Goal: Task Accomplishment & Management: Manage account settings

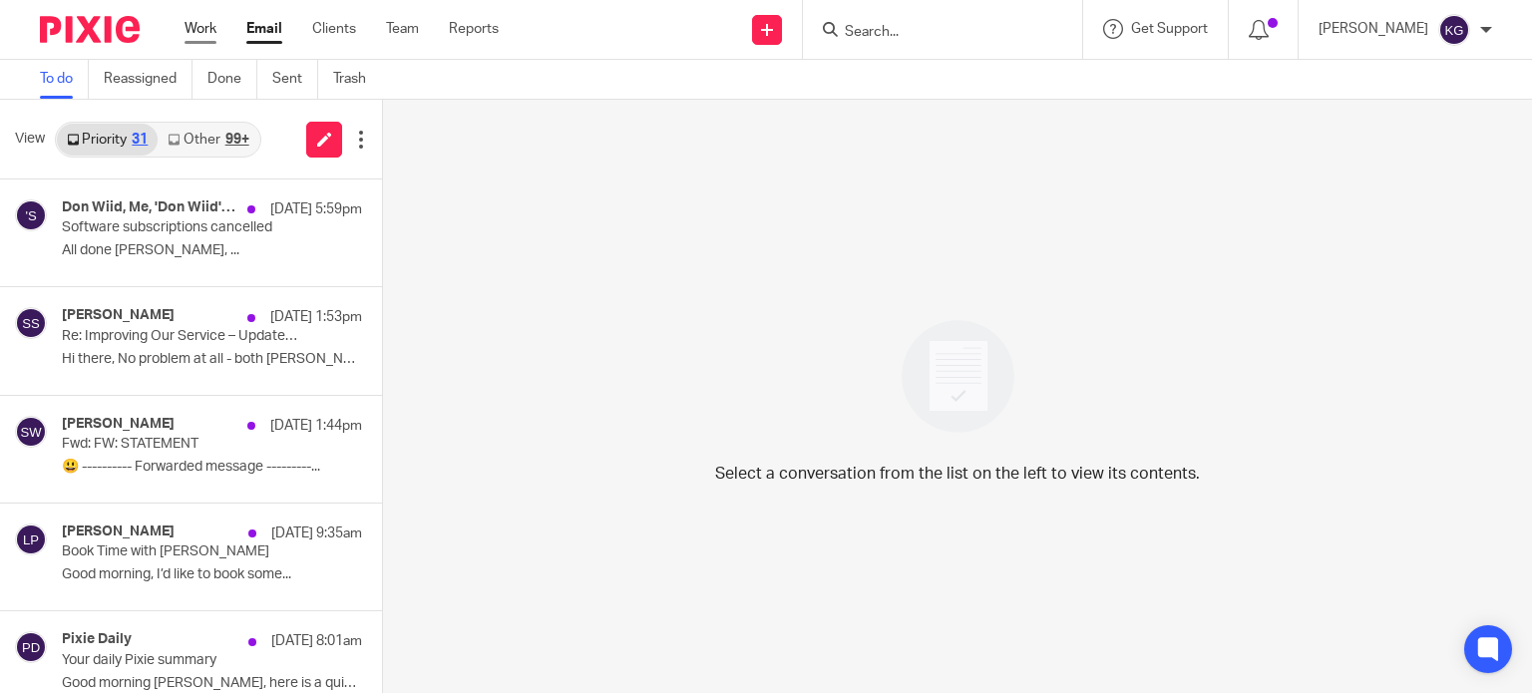
click at [208, 29] on link "Work" at bounding box center [201, 29] width 32 height 20
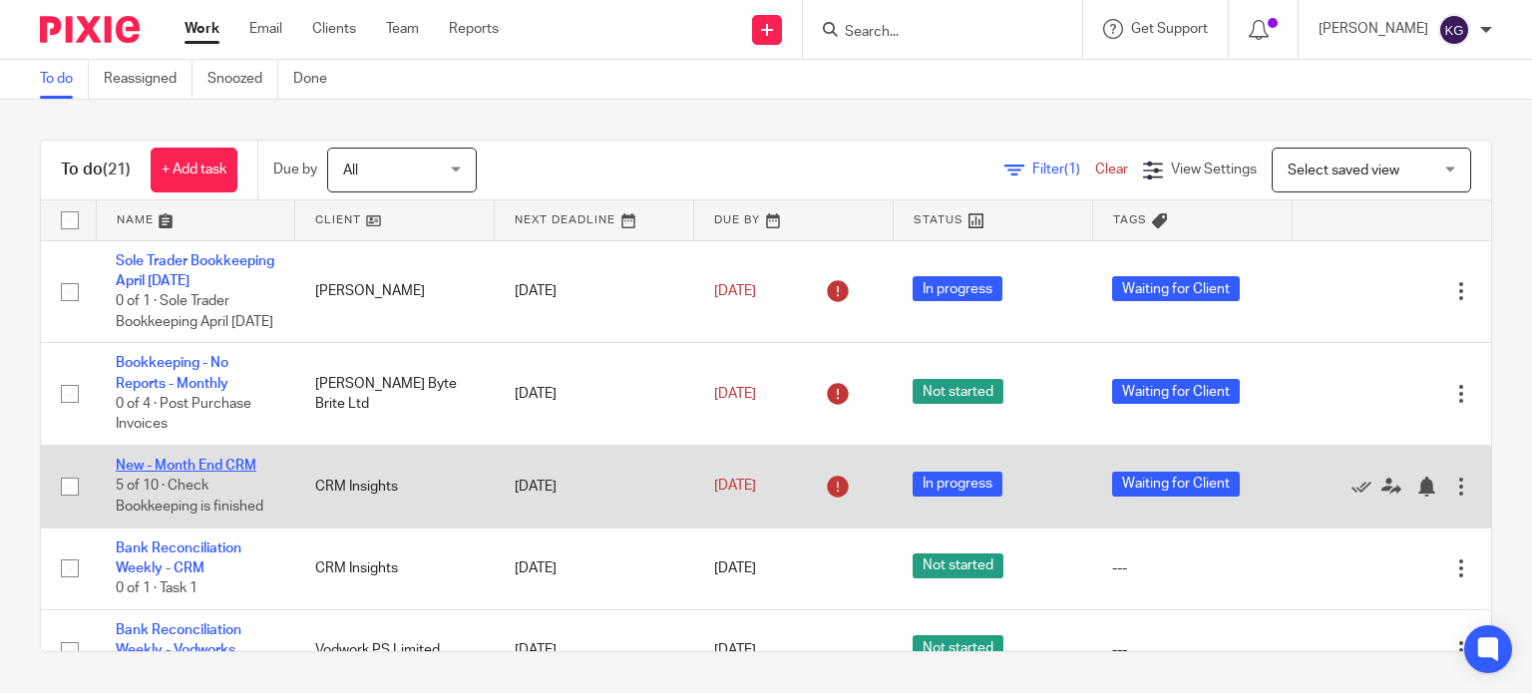
click at [198, 473] on link "New - Month End CRM" at bounding box center [186, 466] width 141 height 14
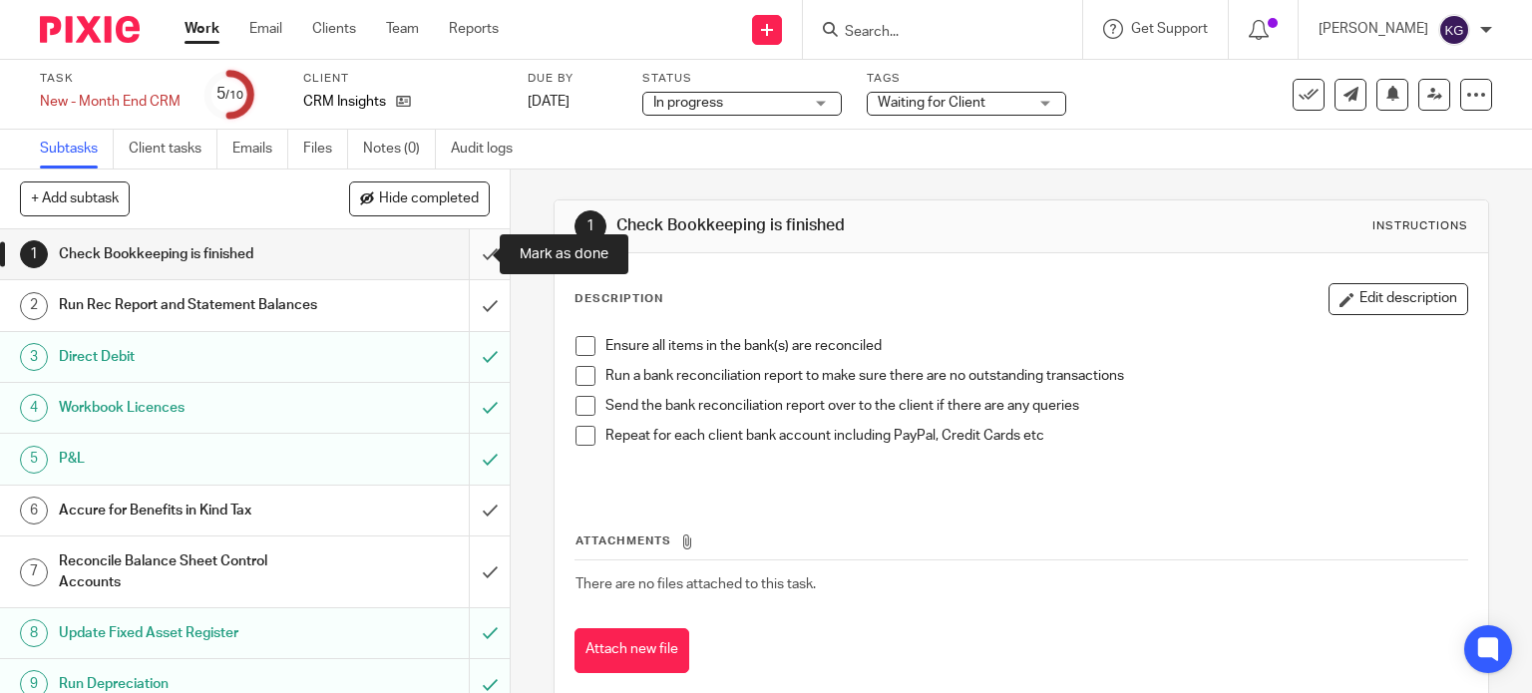
drag, startPoint x: 461, startPoint y: 251, endPoint x: 467, endPoint y: 267, distance: 17.0
click at [461, 251] on input "submit" at bounding box center [255, 254] width 510 height 50
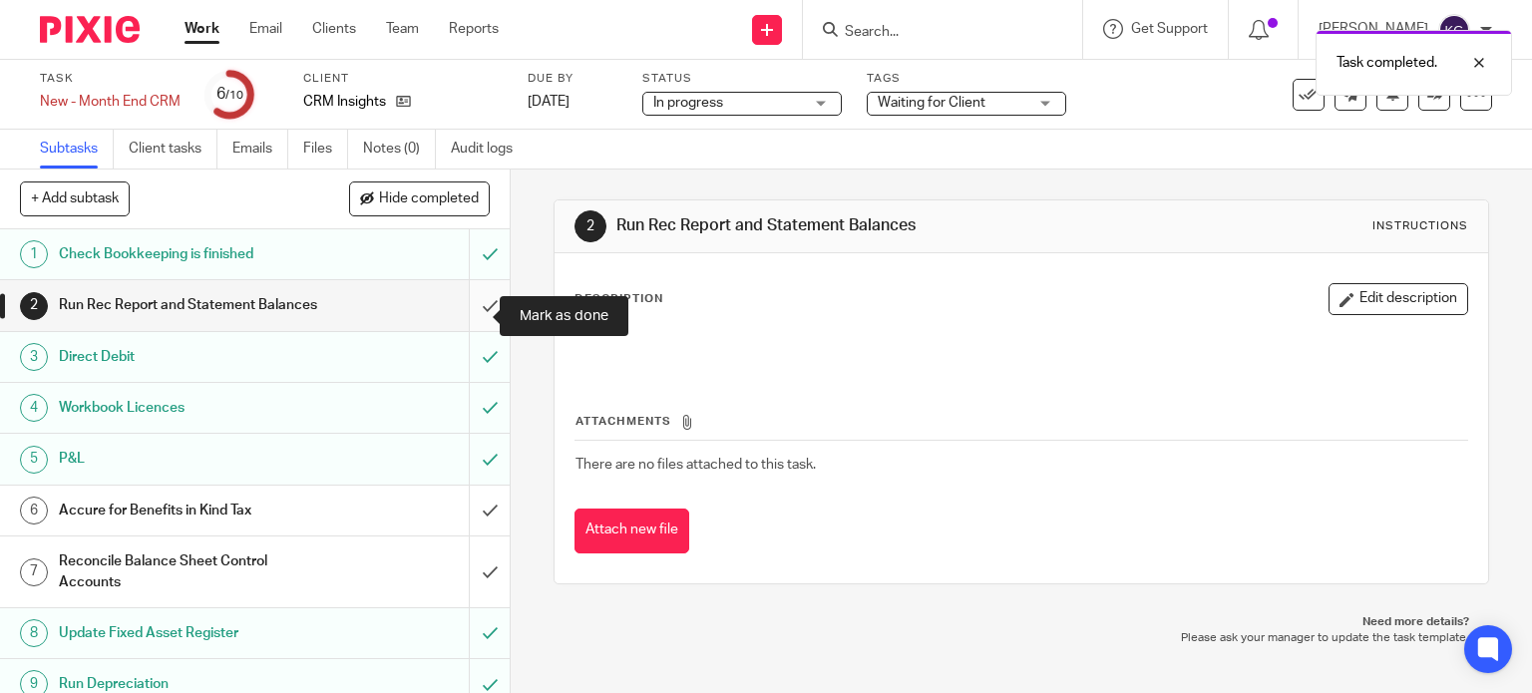
click at [478, 314] on input "submit" at bounding box center [255, 305] width 510 height 50
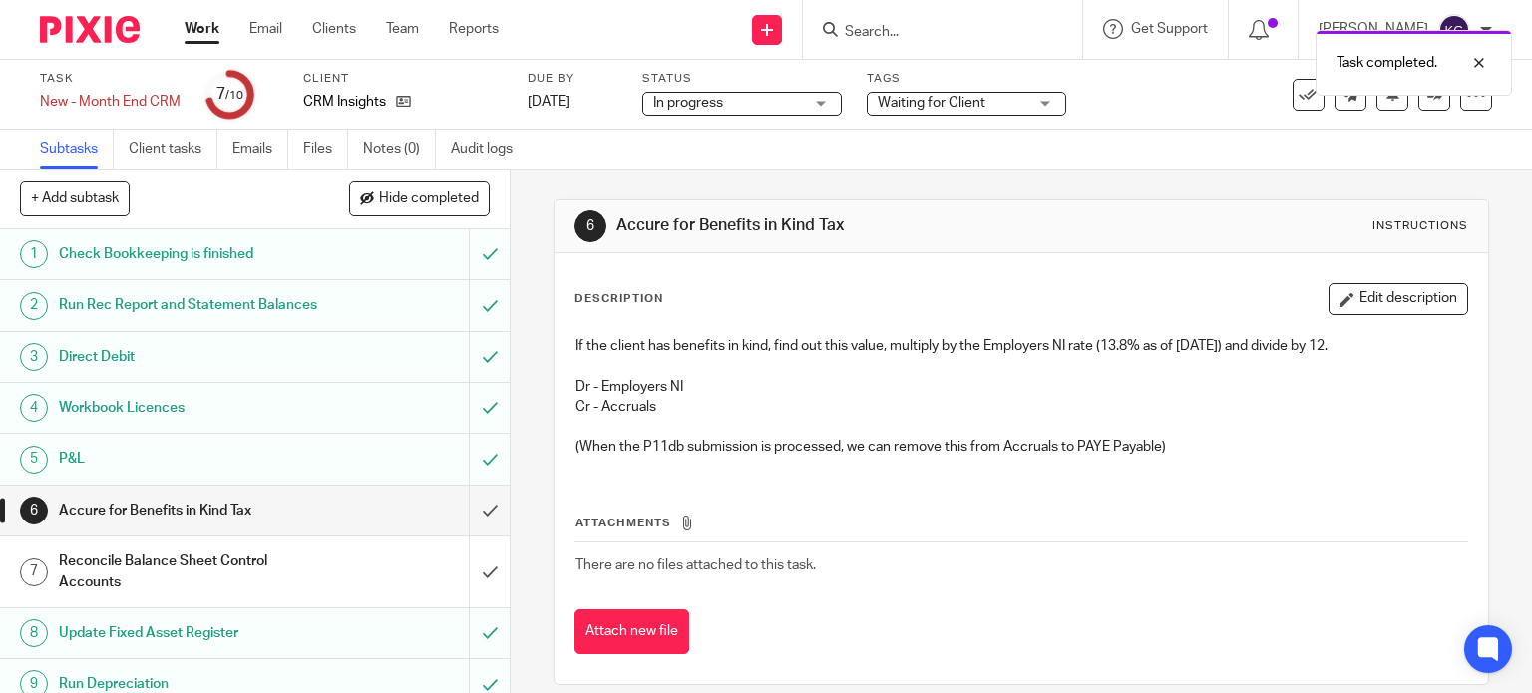
click at [283, 370] on h1 "Direct Debit" at bounding box center [189, 357] width 260 height 30
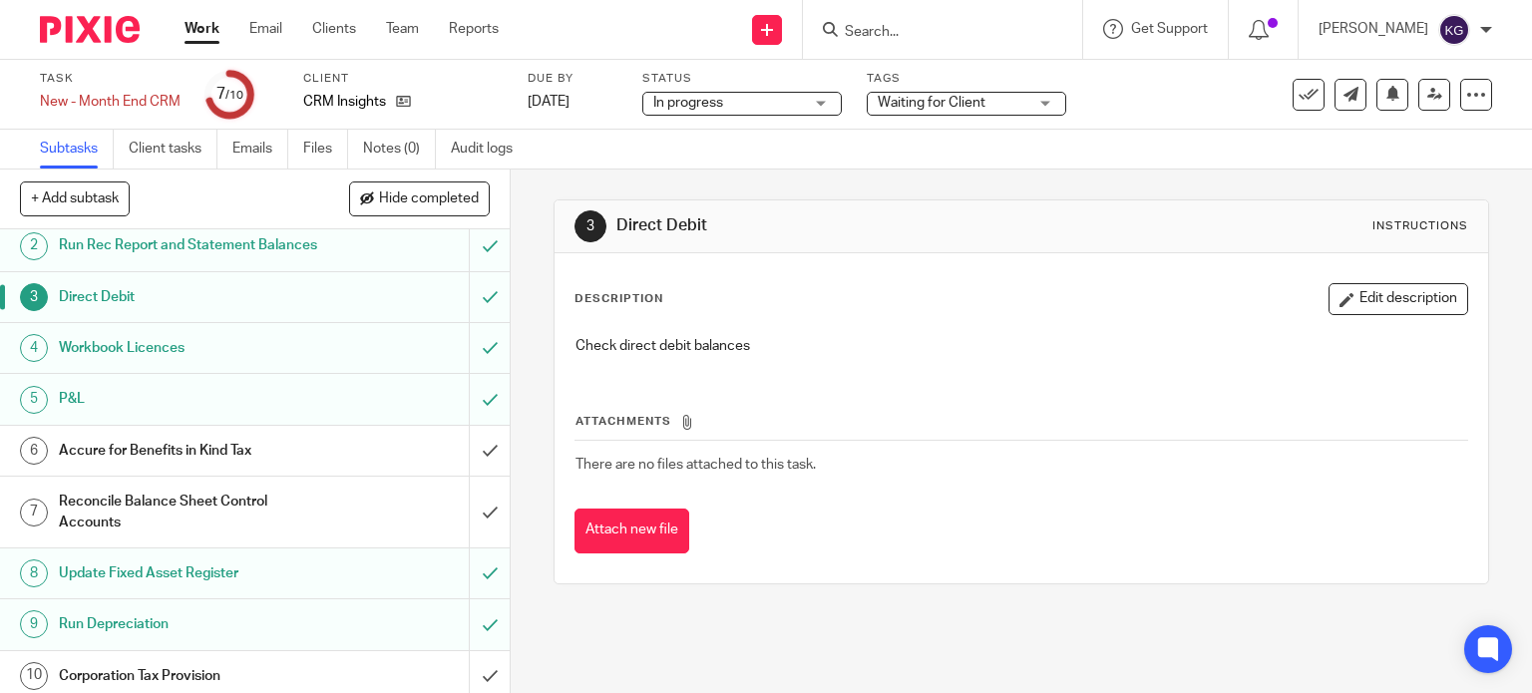
scroll to position [87, 0]
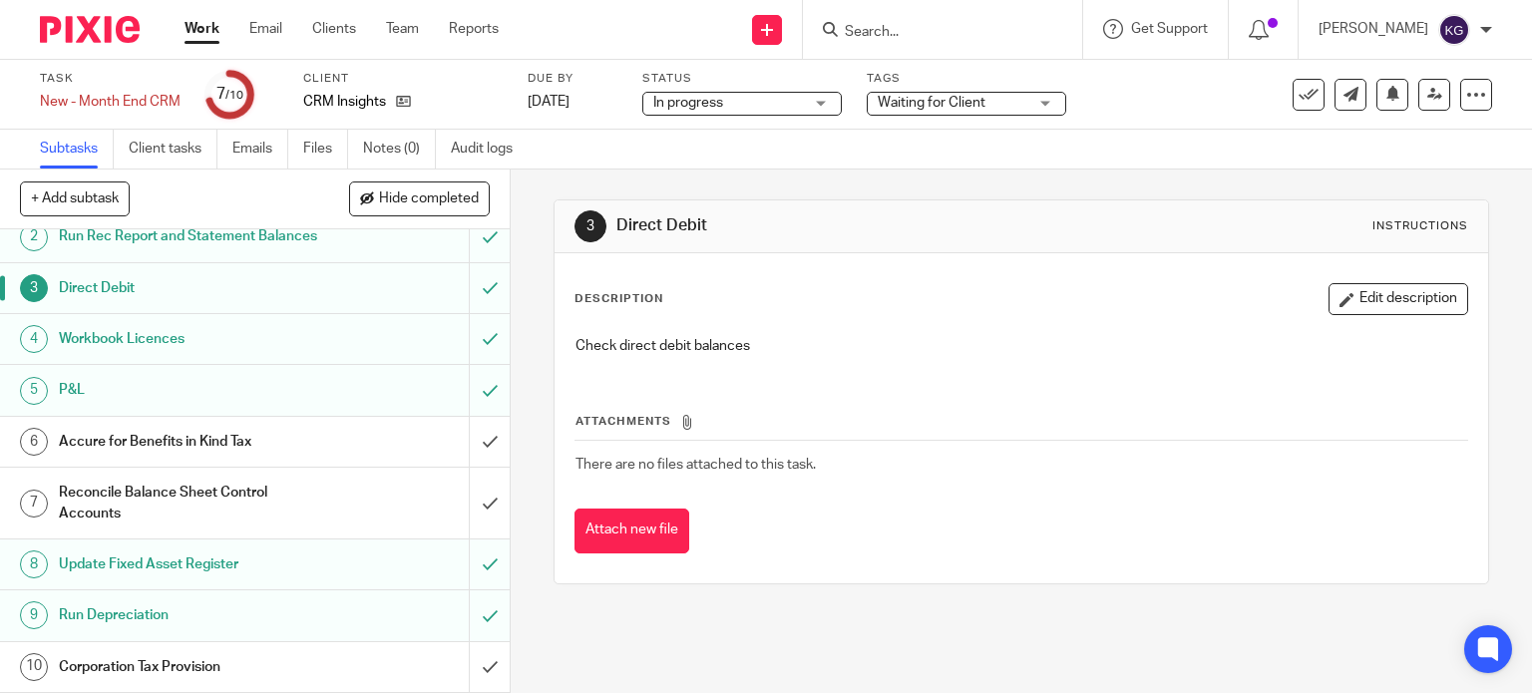
click at [301, 442] on h1 "Accure for Benefits in Kind Tax" at bounding box center [189, 442] width 260 height 30
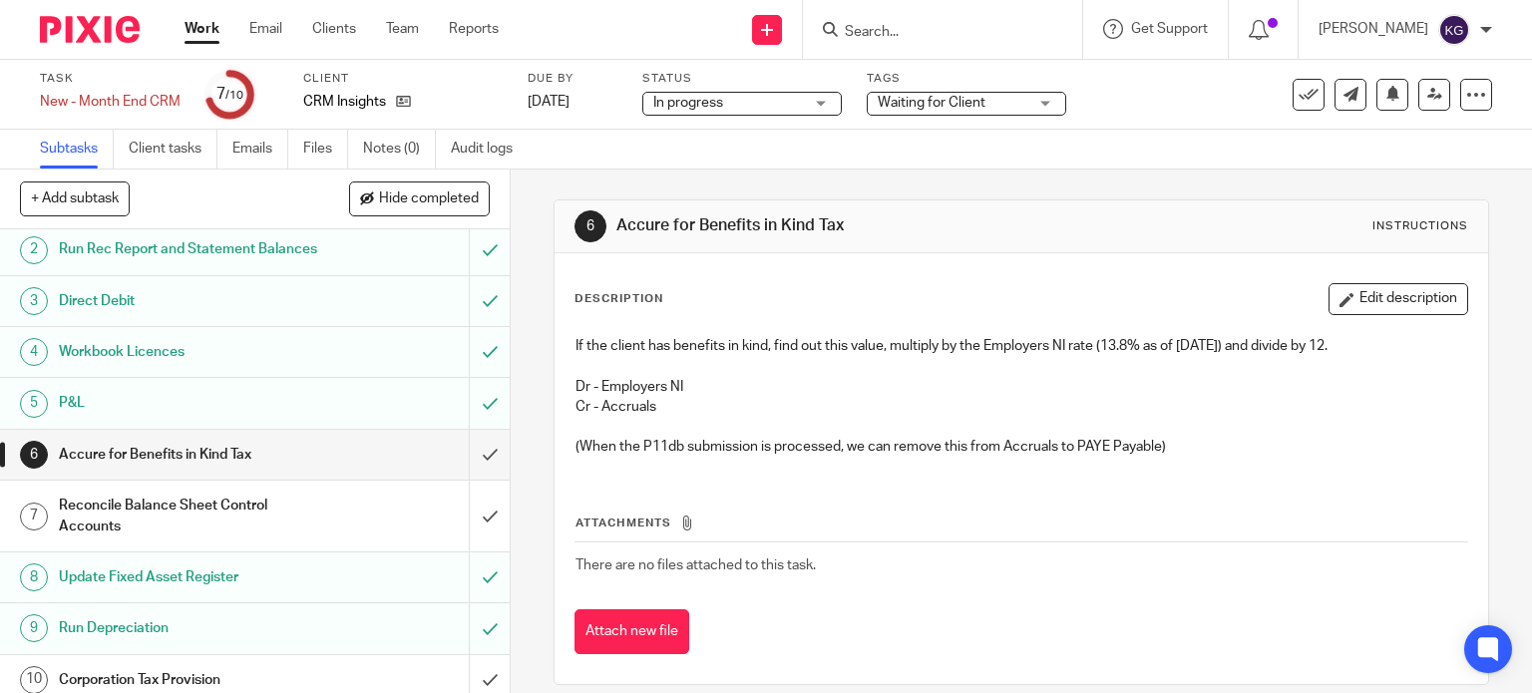
scroll to position [87, 0]
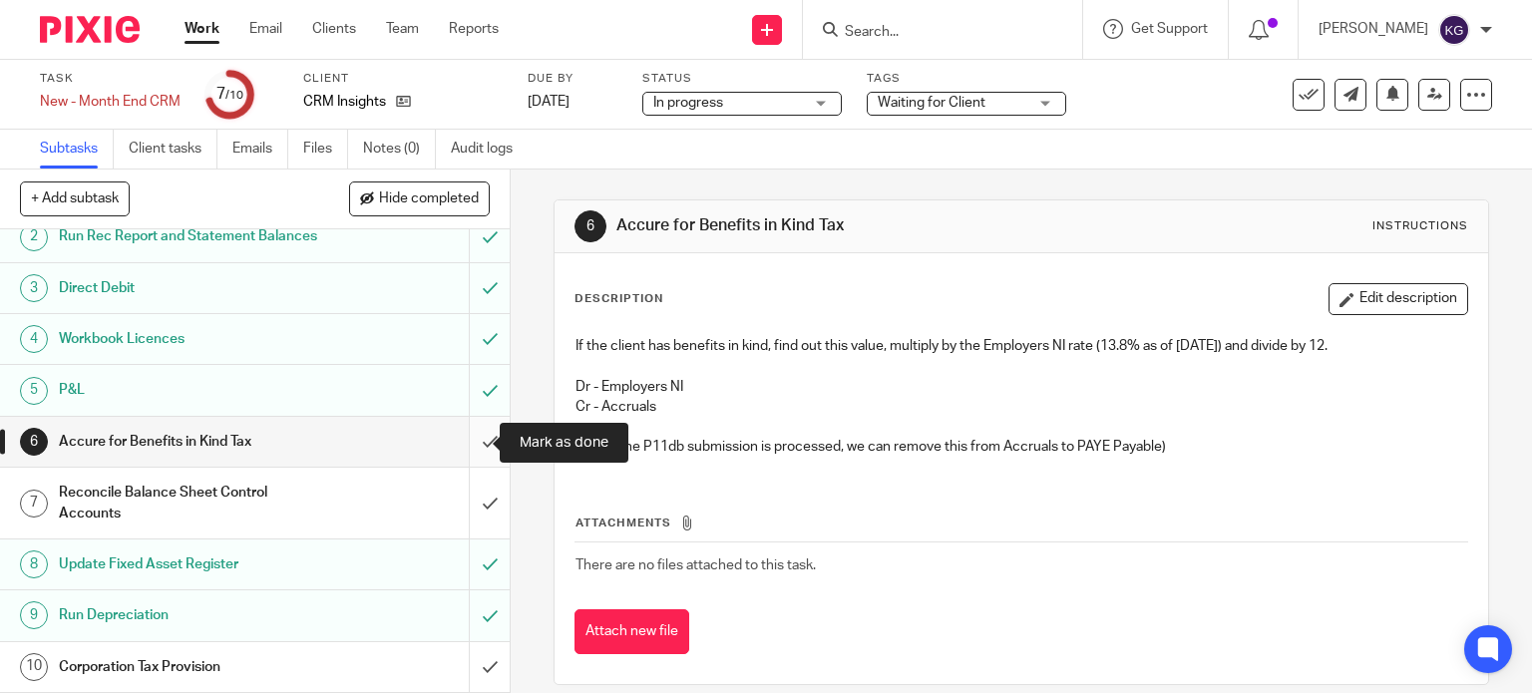
click at [463, 443] on input "submit" at bounding box center [255, 442] width 510 height 50
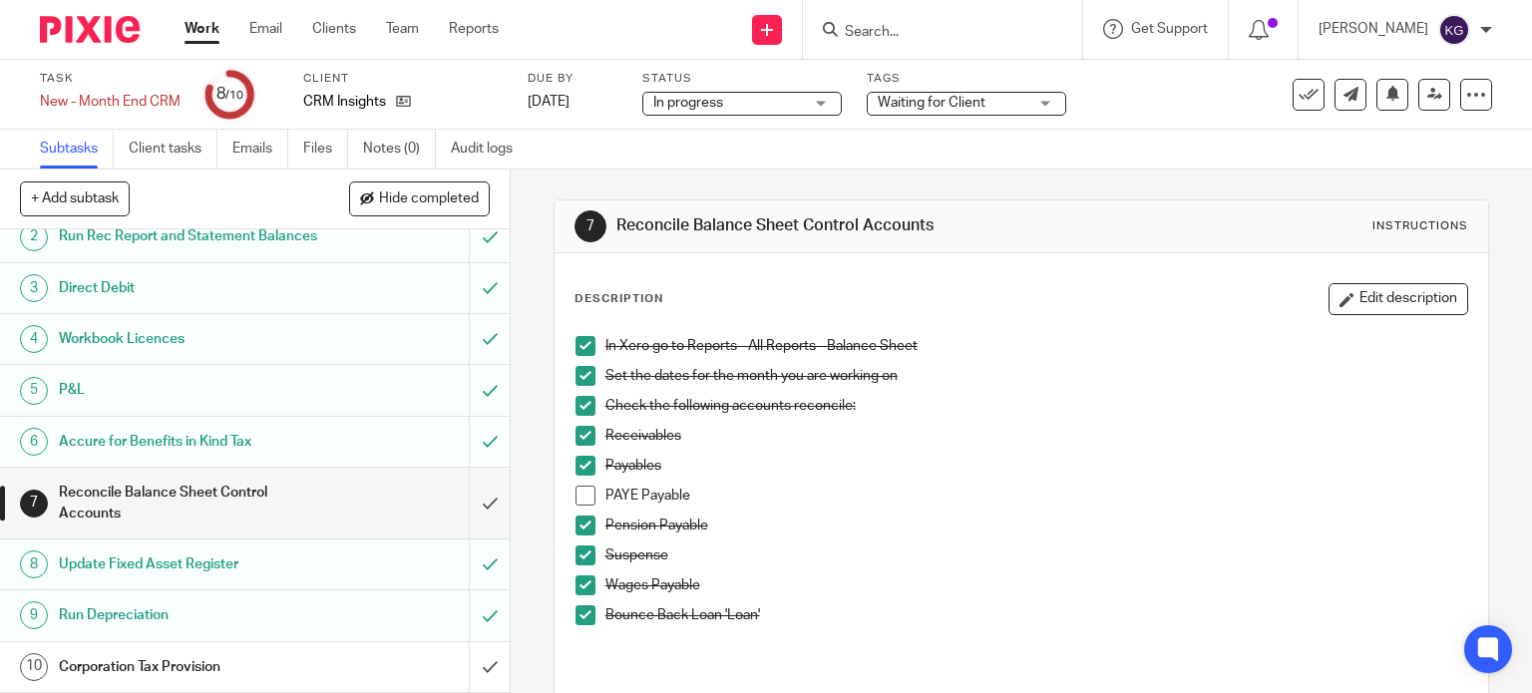
click at [586, 498] on span at bounding box center [586, 496] width 20 height 20
click at [464, 514] on input "submit" at bounding box center [255, 503] width 510 height 71
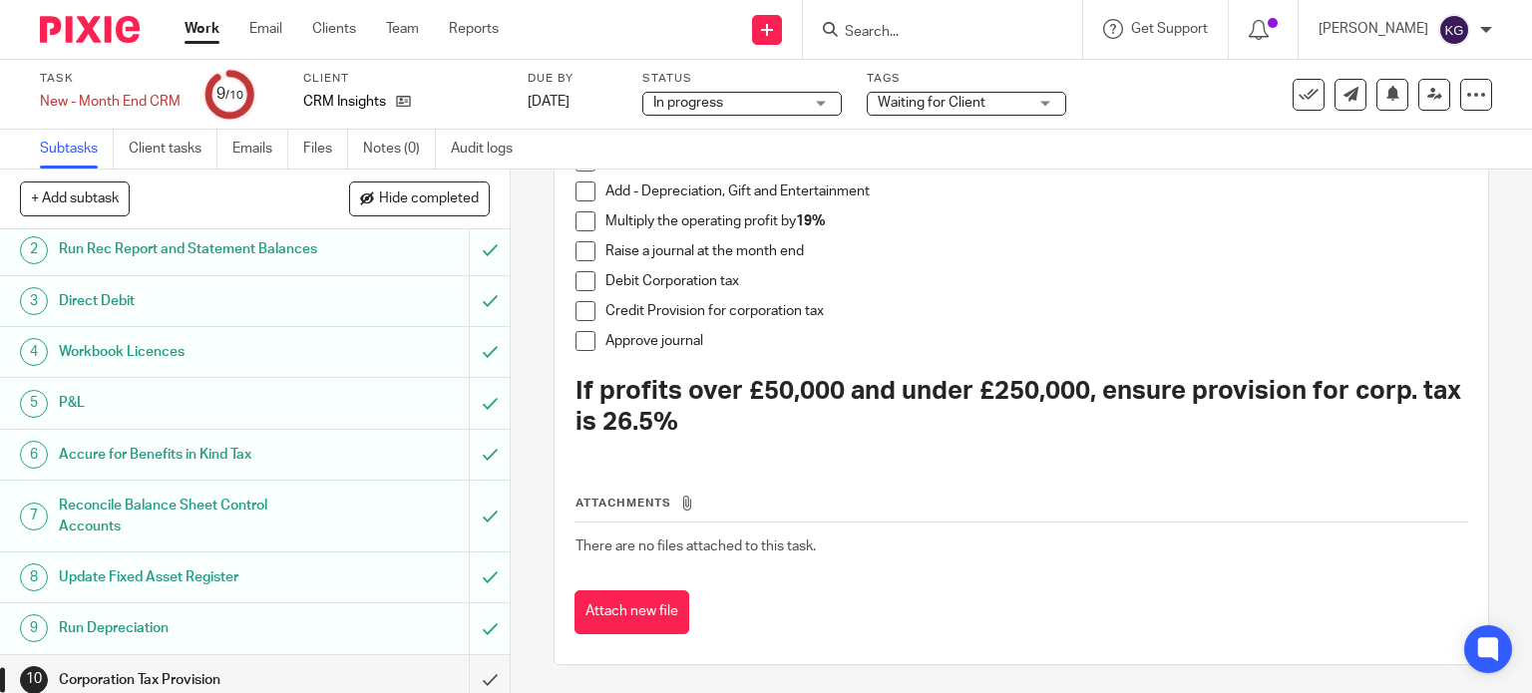
scroll to position [87, 0]
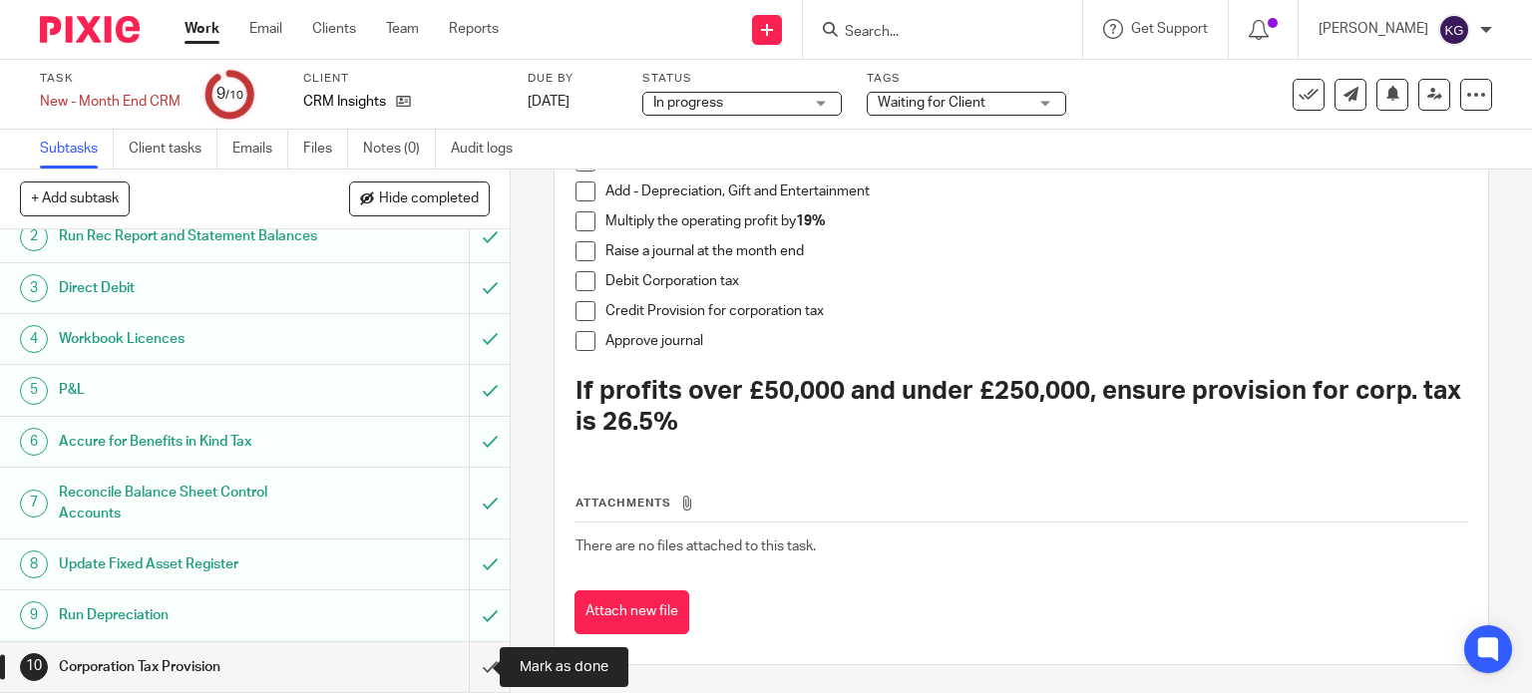
drag, startPoint x: 463, startPoint y: 654, endPoint x: 499, endPoint y: 619, distance: 50.8
click at [463, 654] on input "submit" at bounding box center [255, 667] width 510 height 50
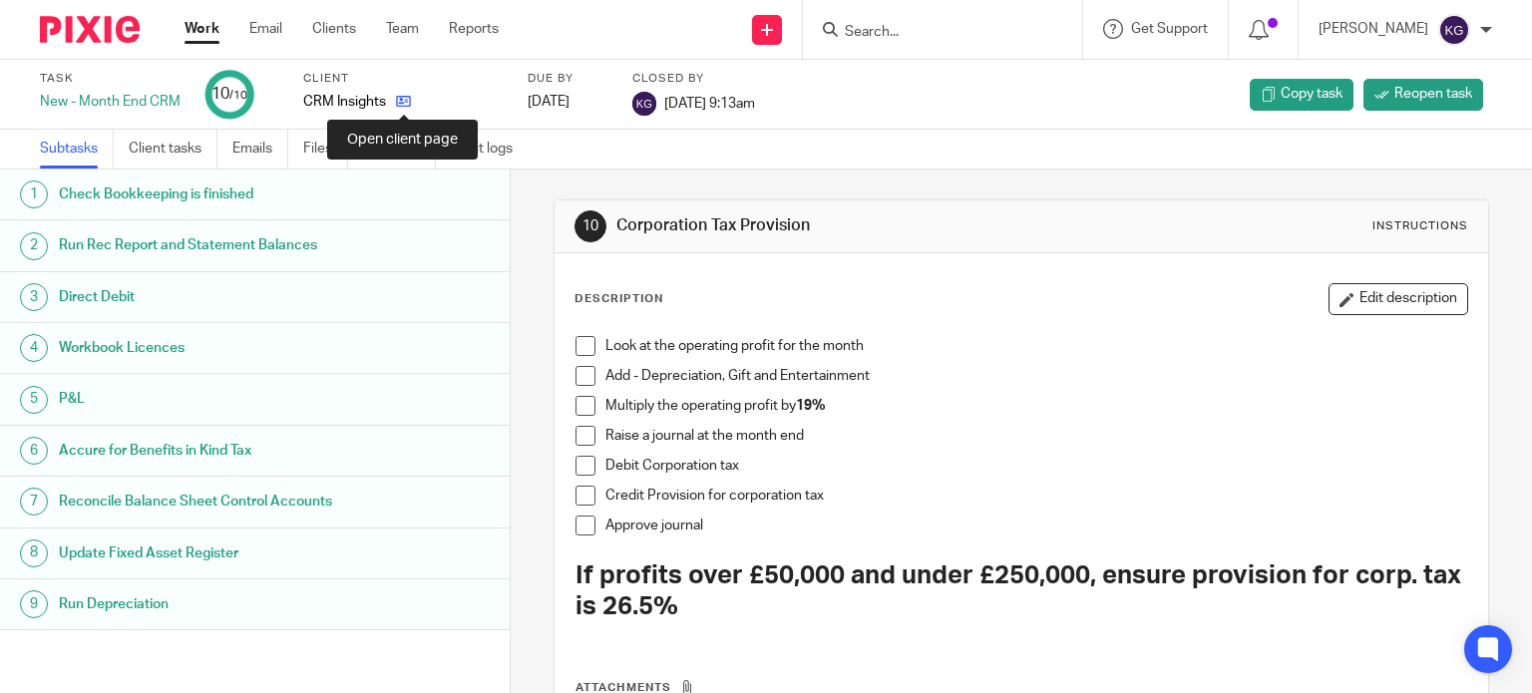
click at [403, 100] on icon at bounding box center [403, 101] width 15 height 15
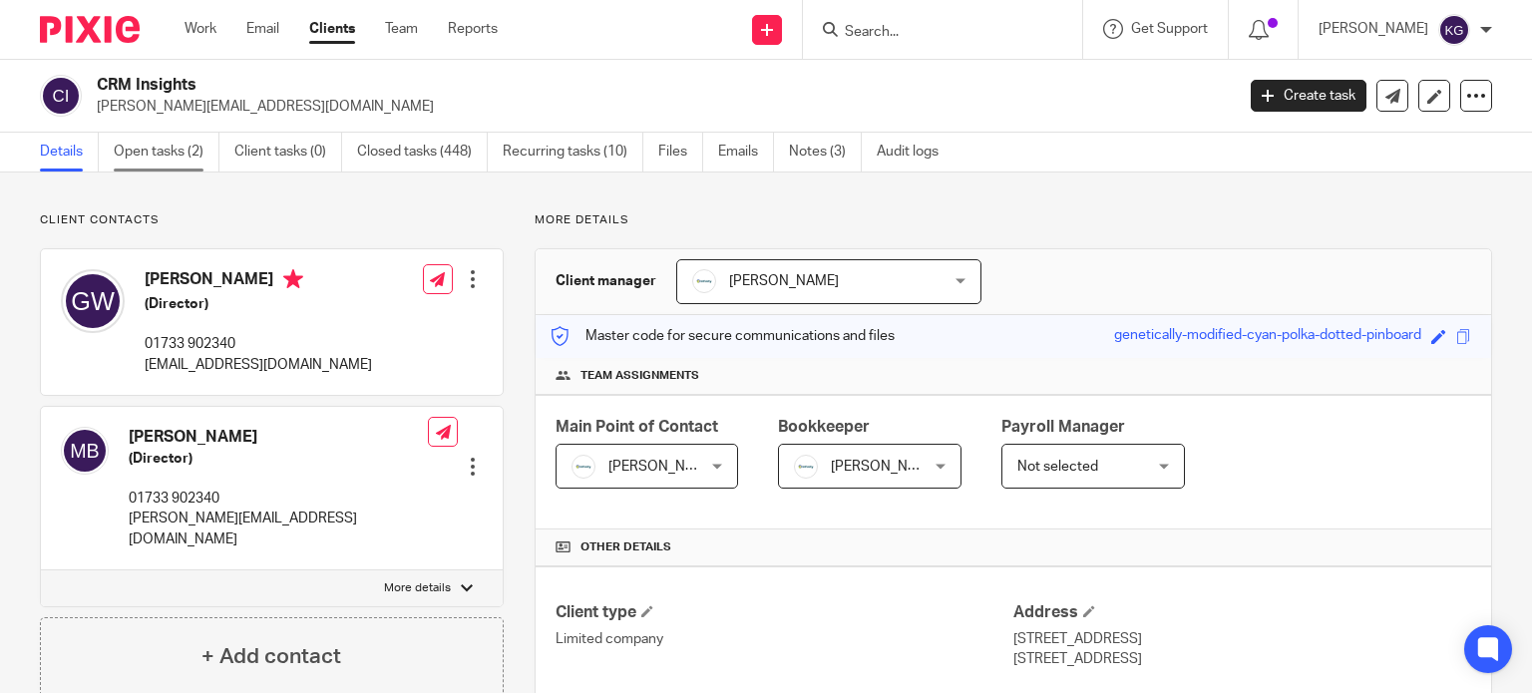
click at [179, 147] on link "Open tasks (2)" at bounding box center [167, 152] width 106 height 39
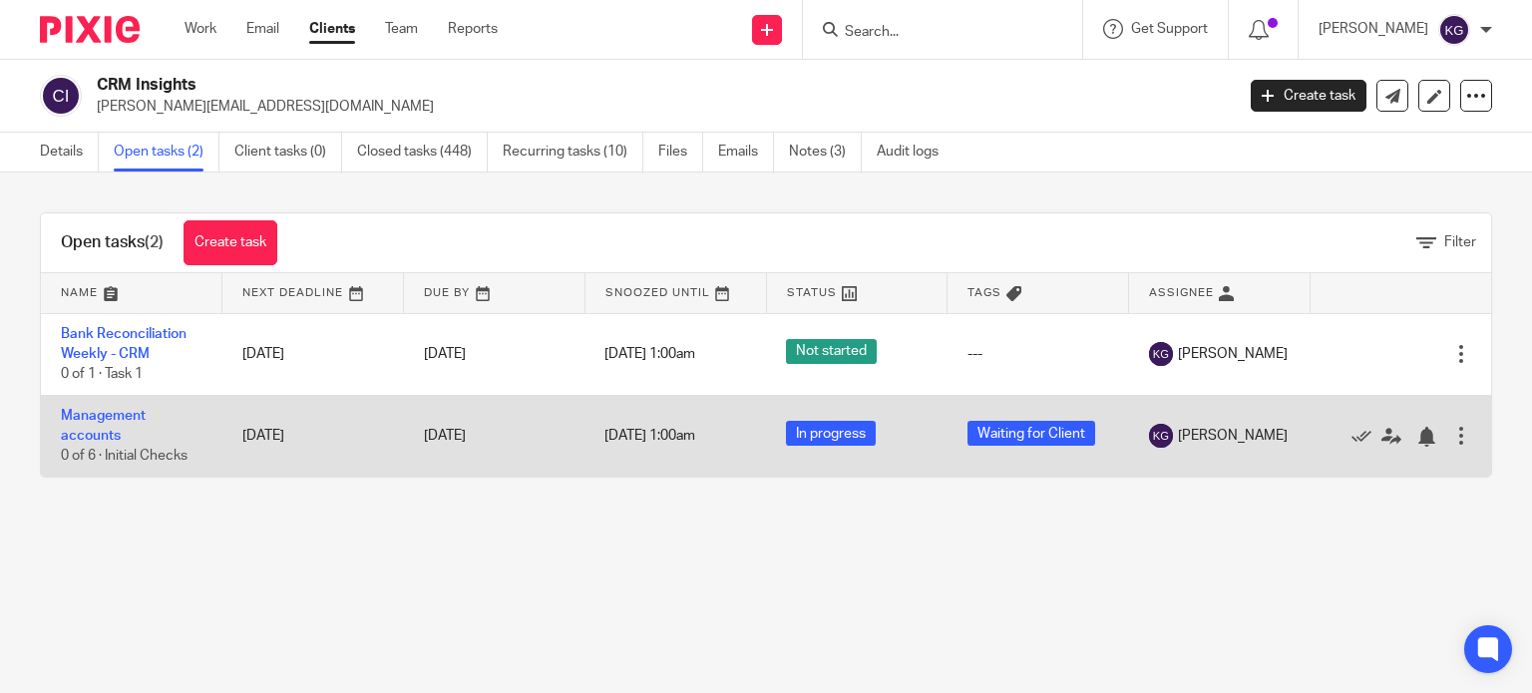
click at [108, 426] on td "Management accounts 0 of 6 · Initial Checks" at bounding box center [132, 436] width 182 height 82
click at [92, 417] on link "Management accounts" at bounding box center [103, 426] width 85 height 34
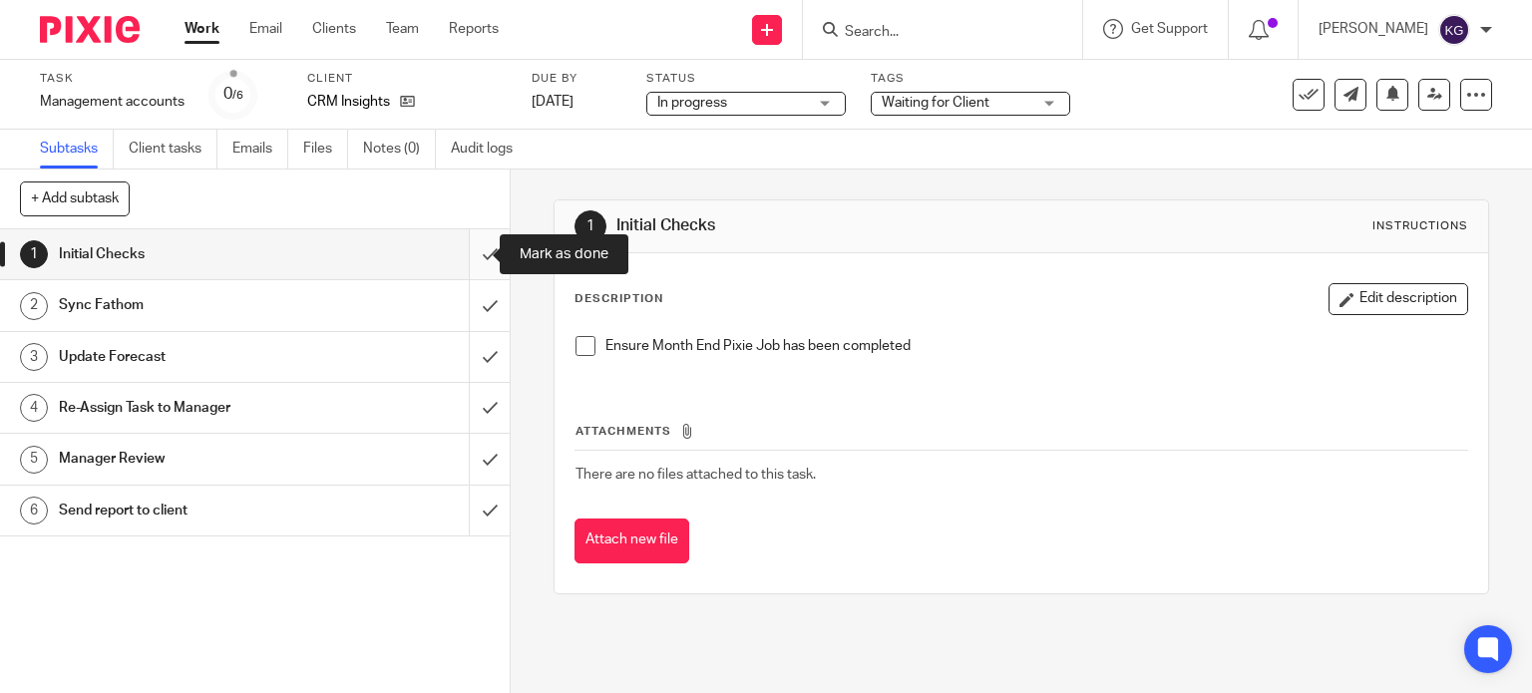
click at [462, 257] on input "submit" at bounding box center [255, 254] width 510 height 50
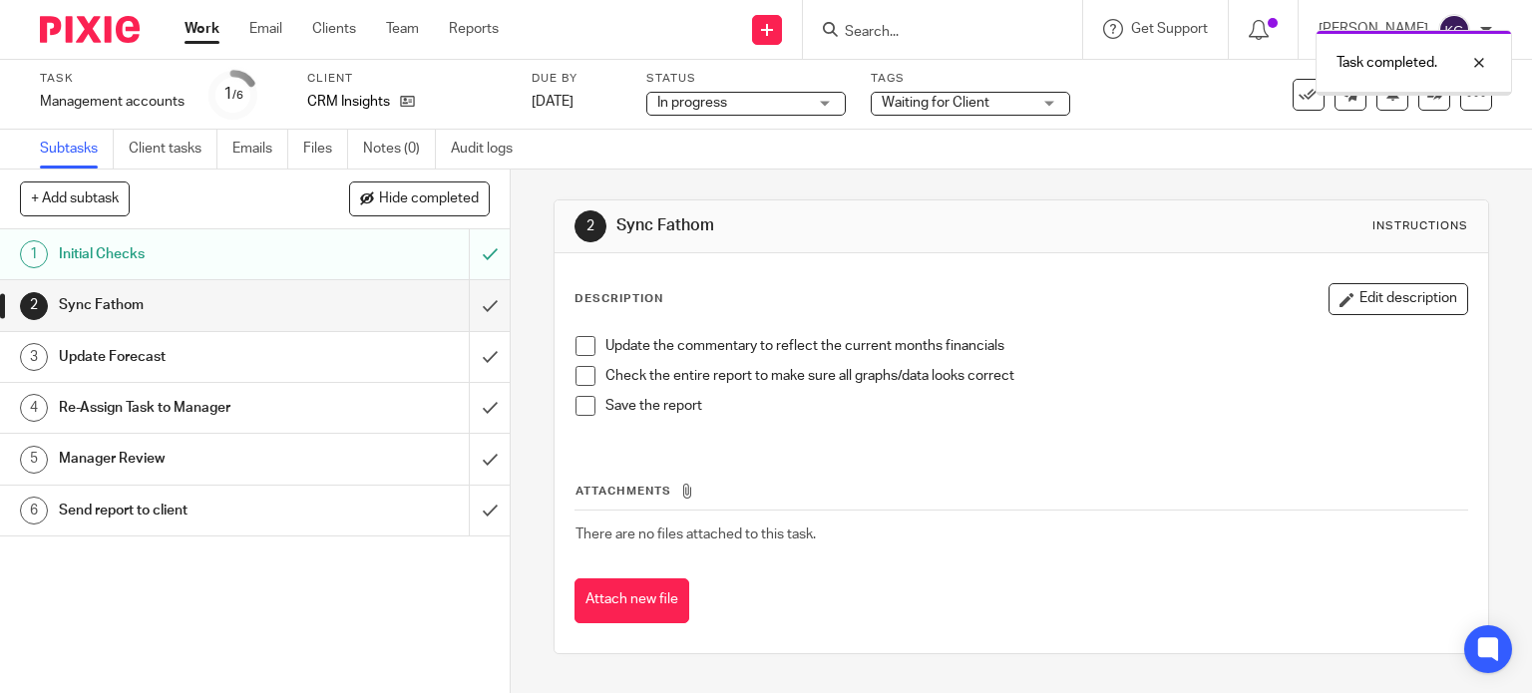
click at [471, 314] on input "submit" at bounding box center [255, 305] width 510 height 50
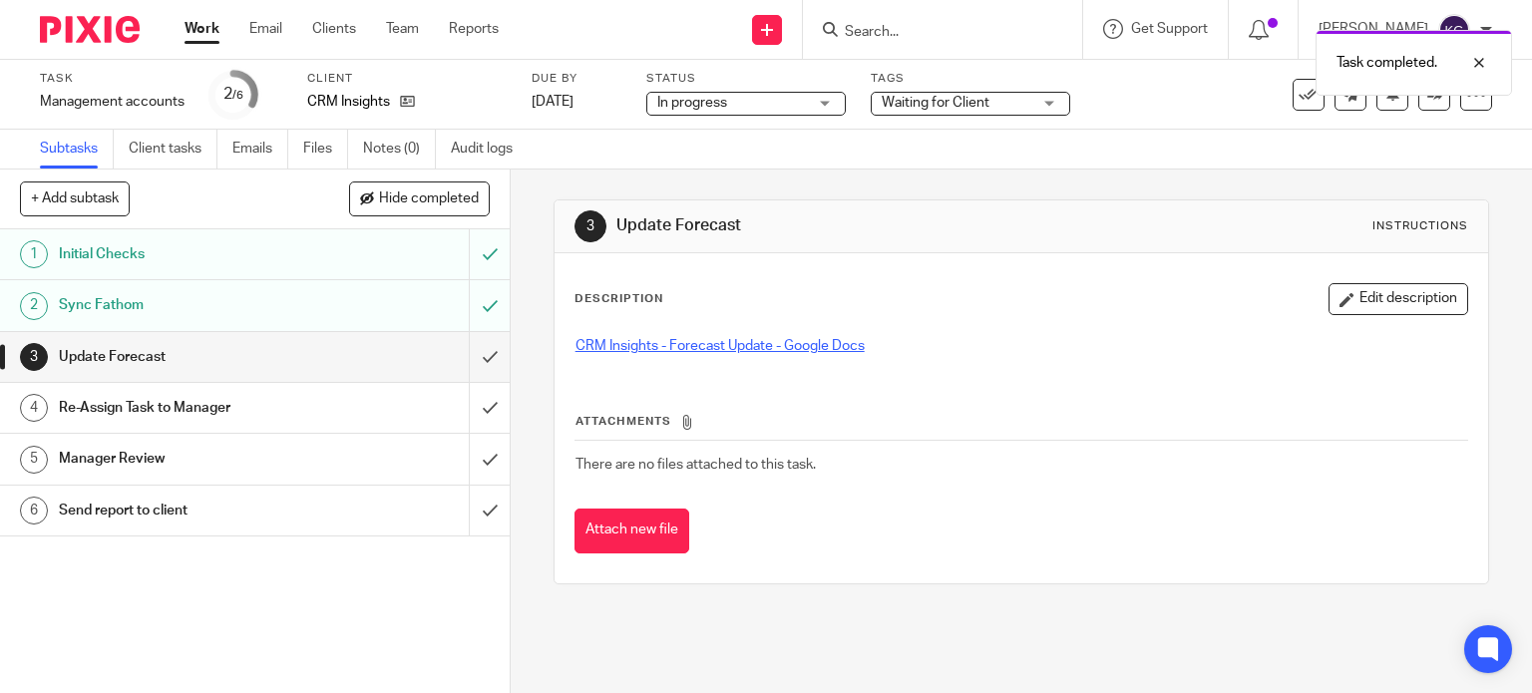
click at [716, 343] on link "CRM Insights - Forecast Update - Google Docs" at bounding box center [720, 346] width 289 height 14
click at [370, 409] on div "Re-Assign Task to Manager" at bounding box center [254, 408] width 390 height 30
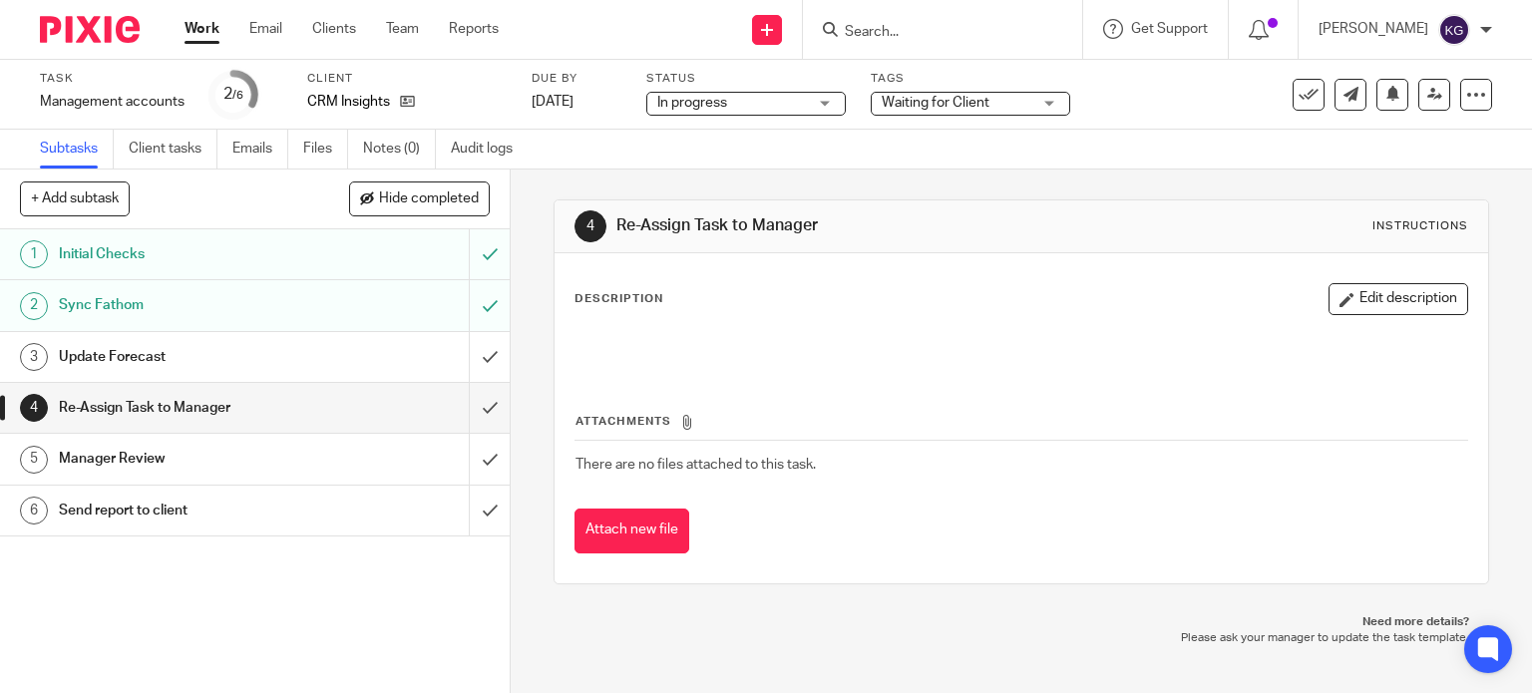
click at [351, 366] on div "Update Forecast" at bounding box center [254, 357] width 390 height 30
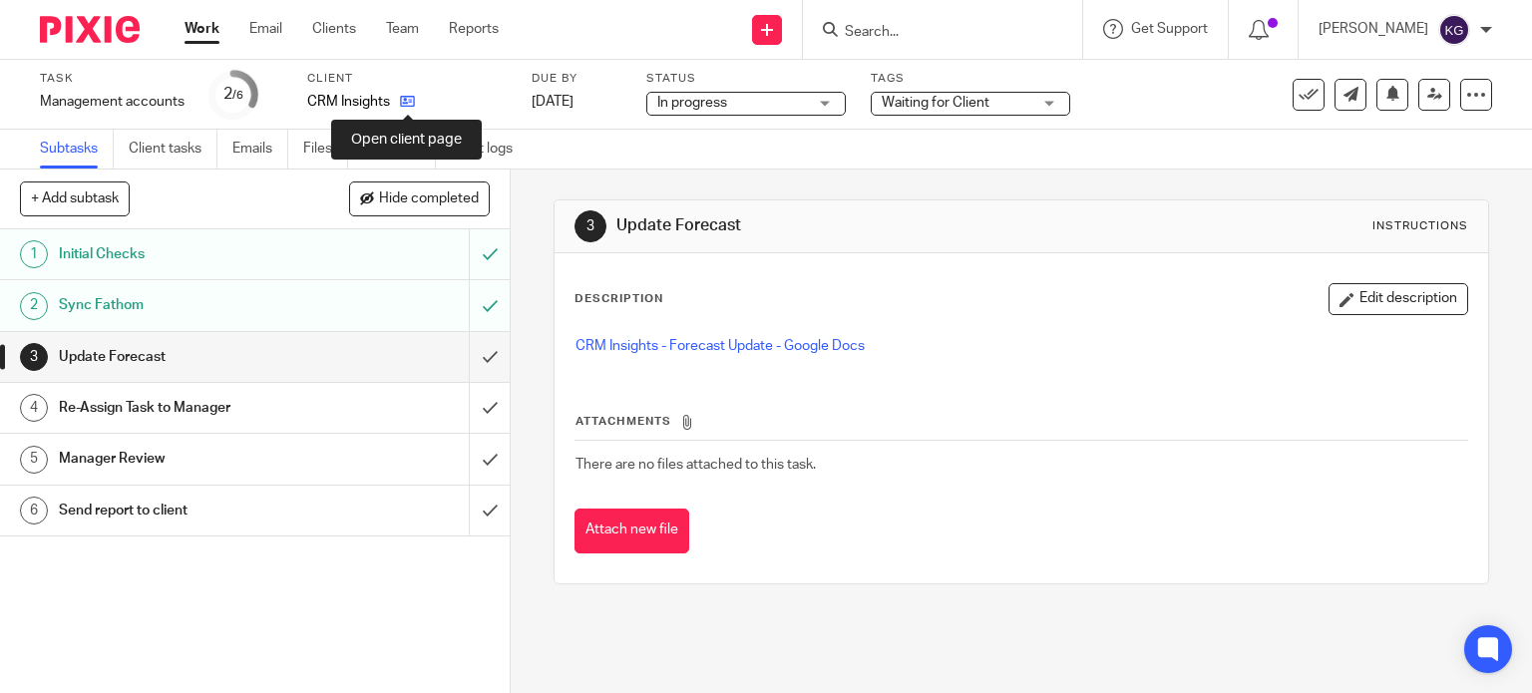
click at [411, 102] on icon at bounding box center [407, 101] width 15 height 15
click at [387, 454] on div "Manager Review" at bounding box center [254, 459] width 390 height 30
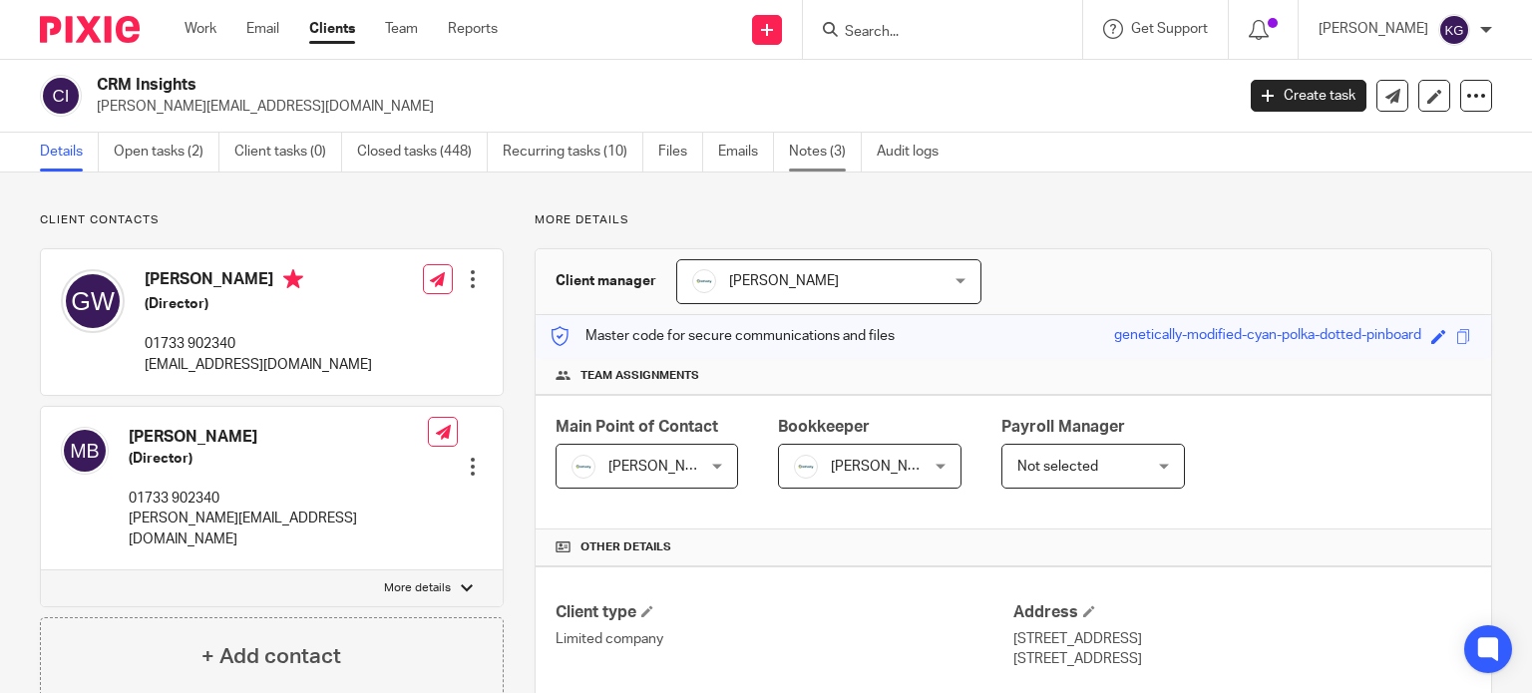
click at [806, 143] on link "Notes (3)" at bounding box center [825, 152] width 73 height 39
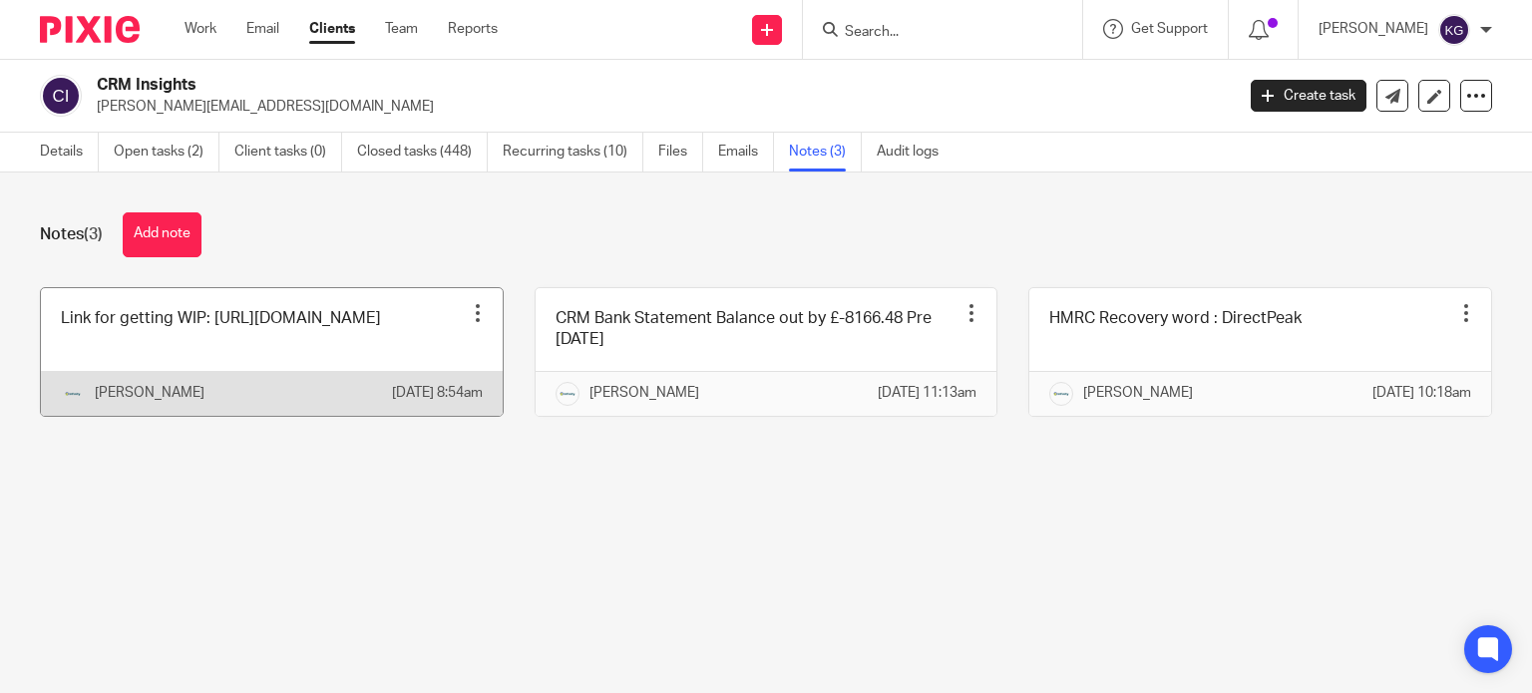
click at [408, 382] on link at bounding box center [272, 352] width 462 height 128
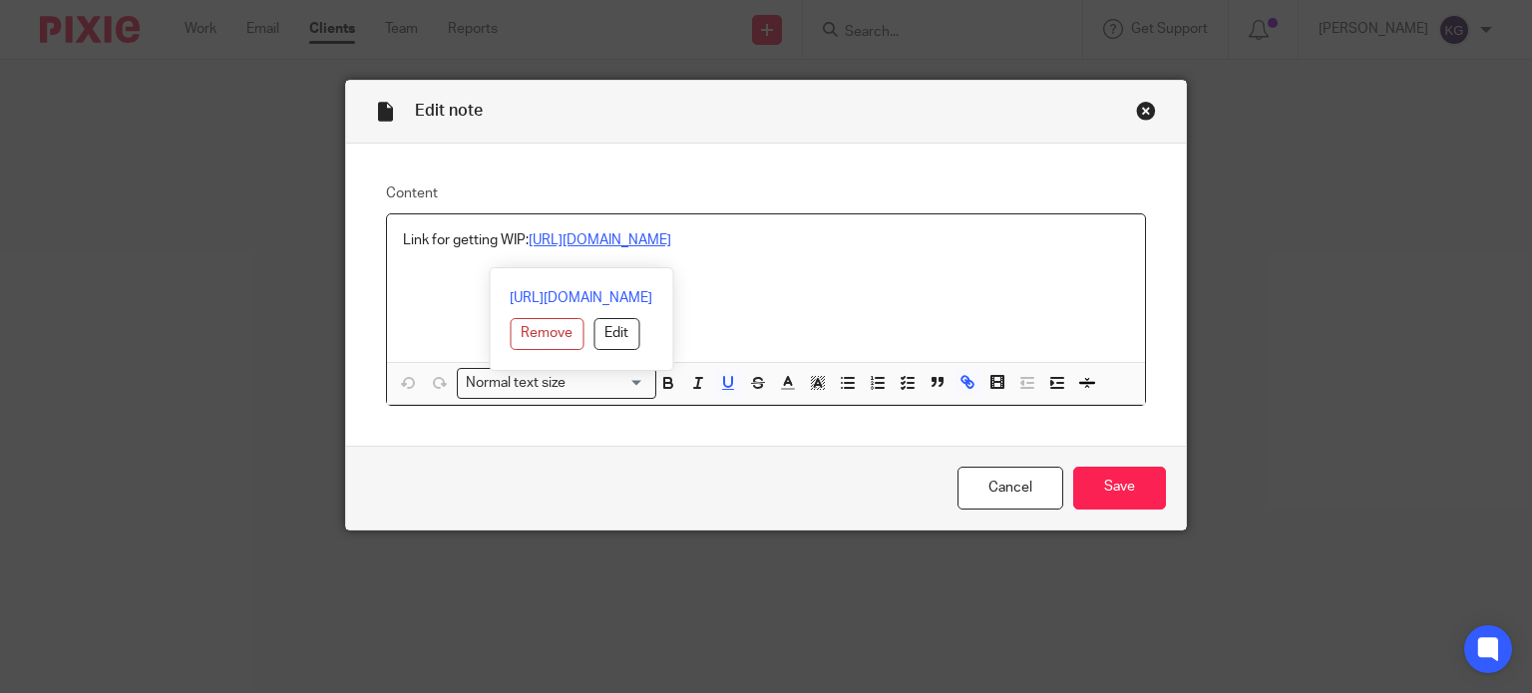
drag, startPoint x: 591, startPoint y: 258, endPoint x: 526, endPoint y: 243, distance: 66.5
click at [526, 243] on p "Link for getting WIP: [URL][DOMAIN_NAME]" at bounding box center [766, 240] width 727 height 20
copy u "[URL][DOMAIN_NAME]"
click at [1026, 490] on link "Cancel" at bounding box center [1011, 488] width 106 height 43
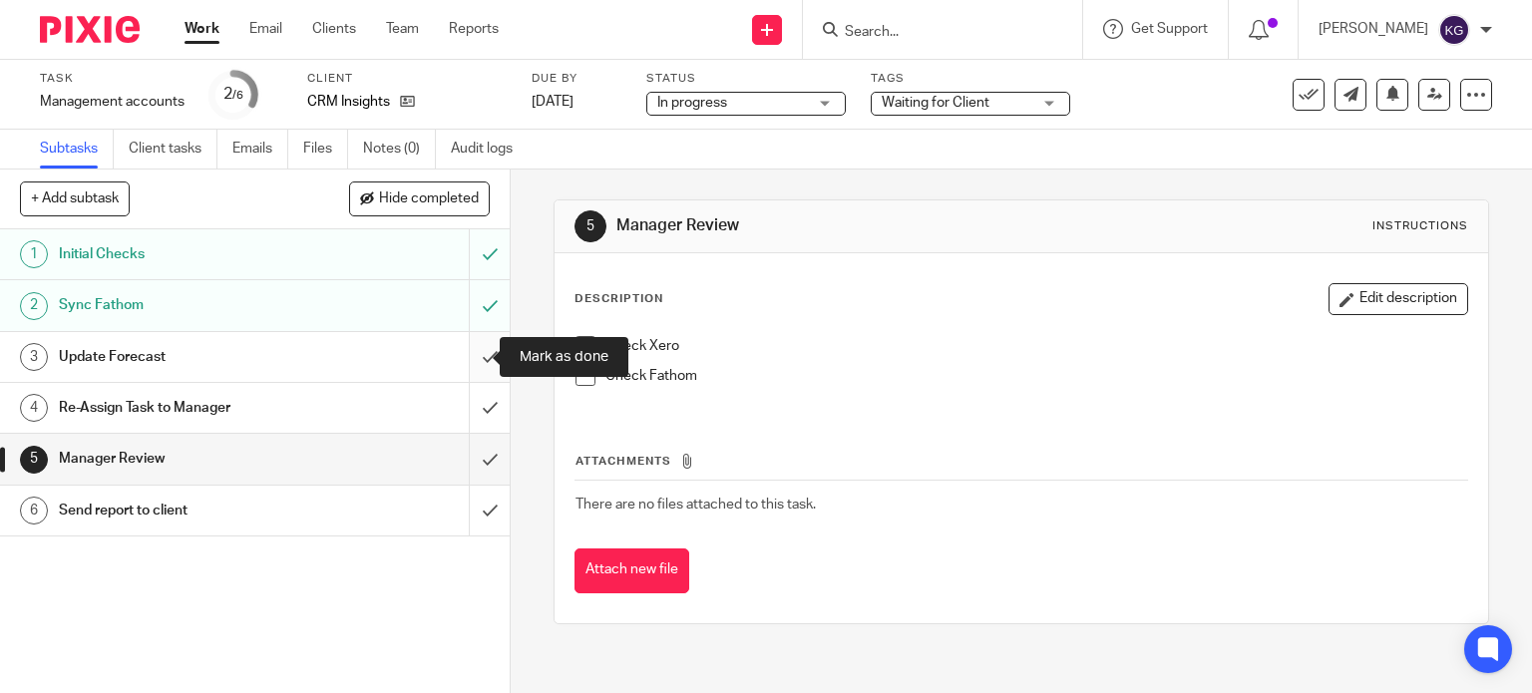
click at [467, 361] on input "submit" at bounding box center [255, 357] width 510 height 50
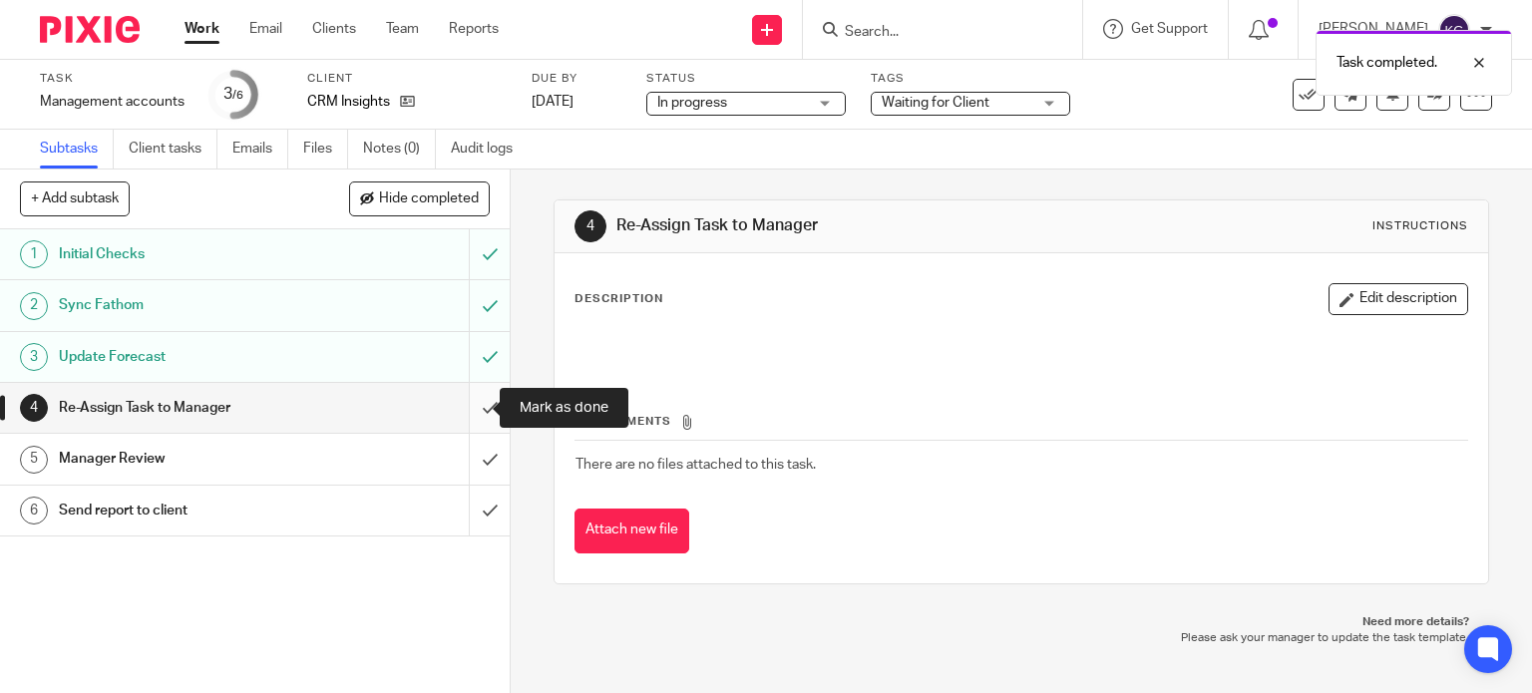
click at [476, 407] on input "submit" at bounding box center [255, 408] width 510 height 50
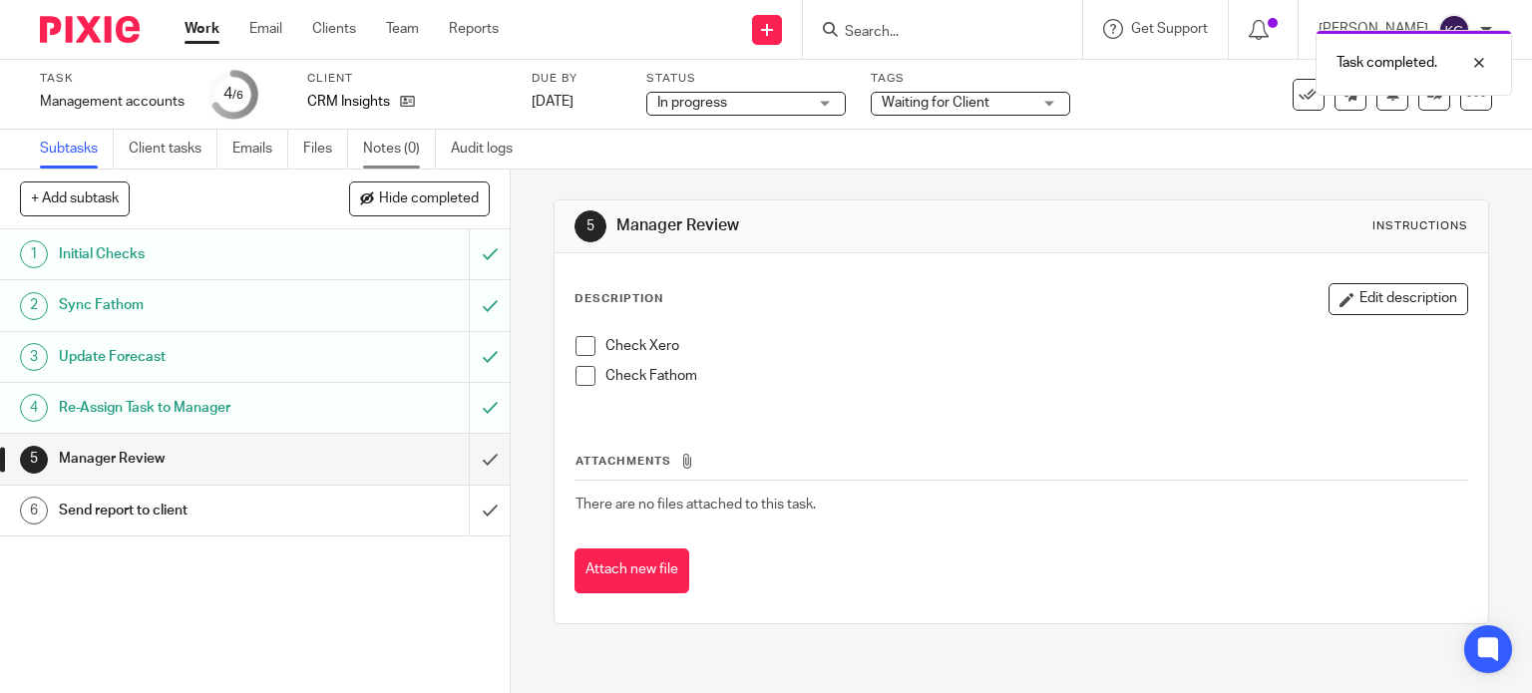
click at [402, 150] on link "Notes (0)" at bounding box center [399, 149] width 73 height 39
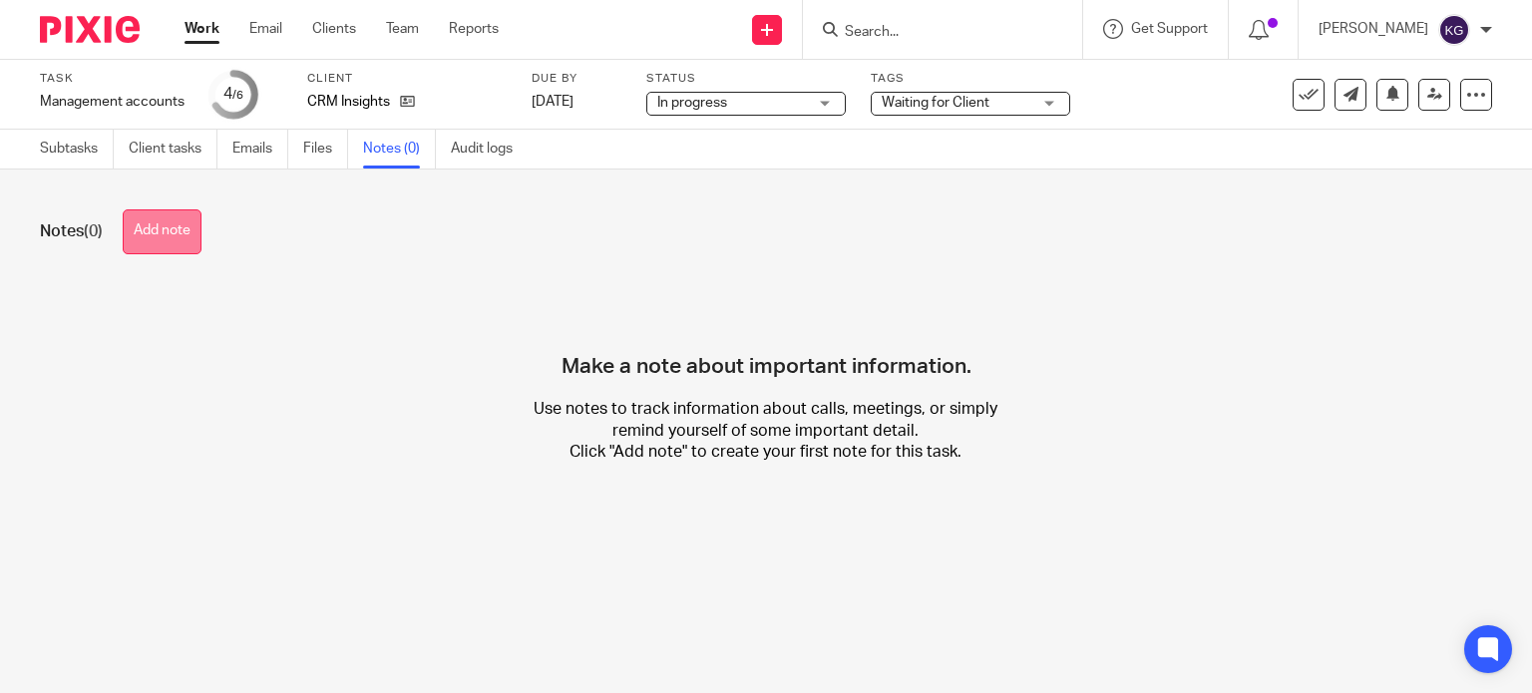
click at [182, 231] on button "Add note" at bounding box center [162, 231] width 79 height 45
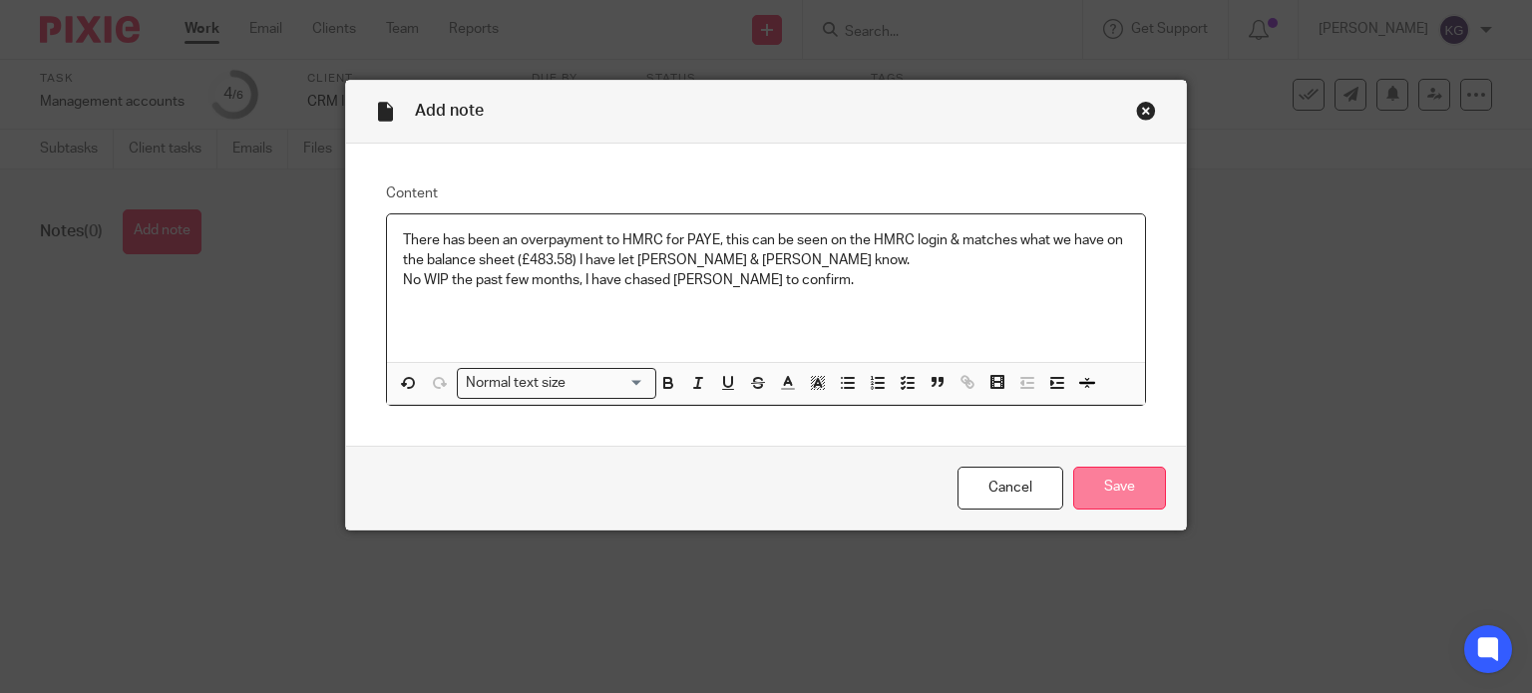
click at [1121, 491] on input "Save" at bounding box center [1119, 488] width 93 height 43
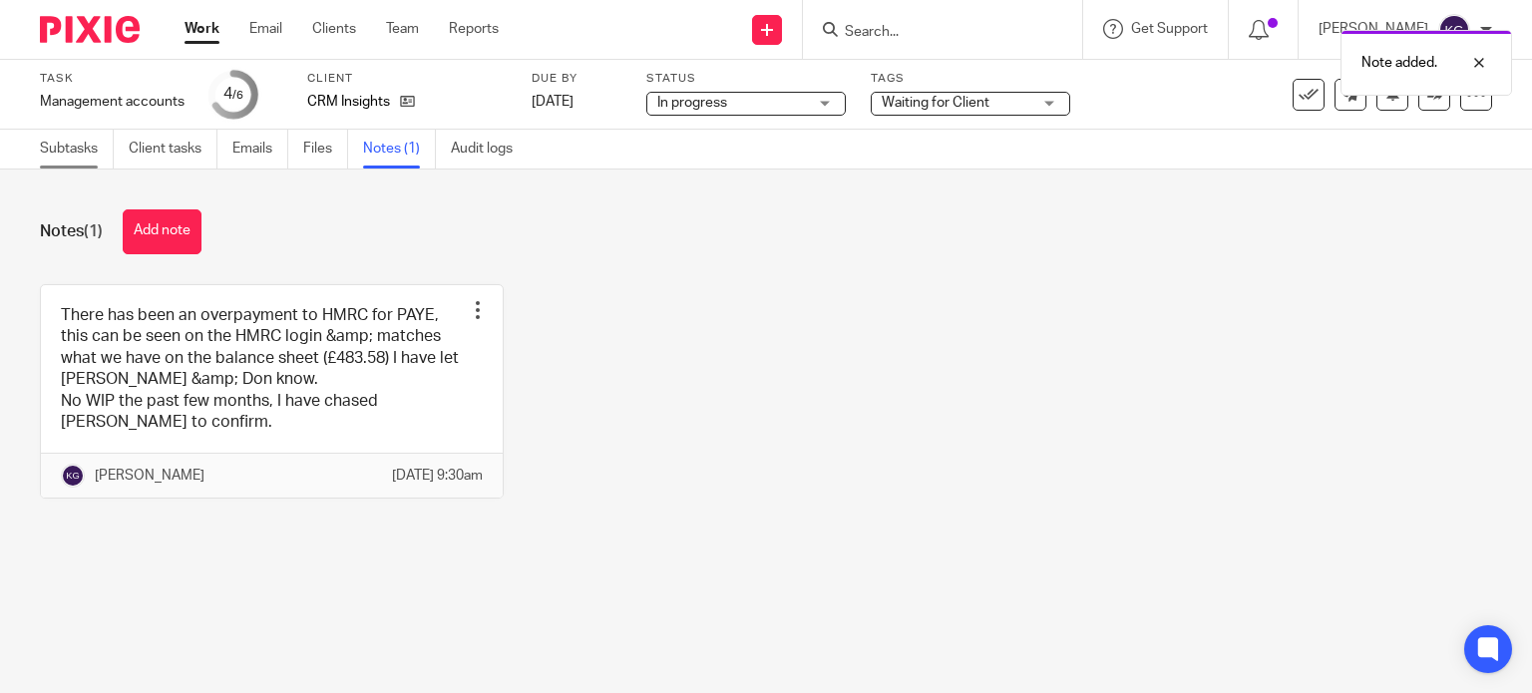
click at [71, 146] on link "Subtasks" at bounding box center [77, 149] width 74 height 39
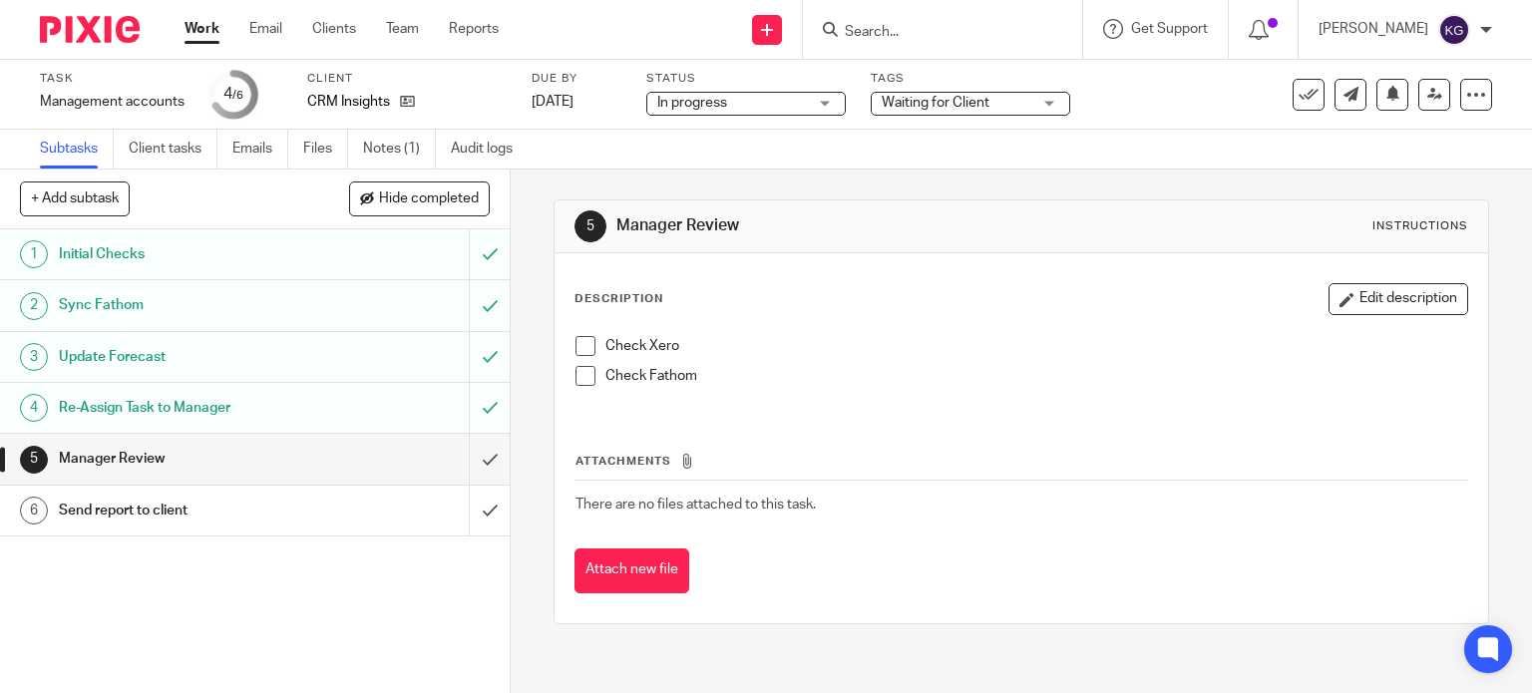
click at [1047, 119] on div "Task Management accounts Save Management accounts 4 /6 Client CRM Insights Due …" at bounding box center [766, 95] width 1532 height 70
click at [1047, 105] on div "Waiting for Client" at bounding box center [971, 104] width 200 height 24
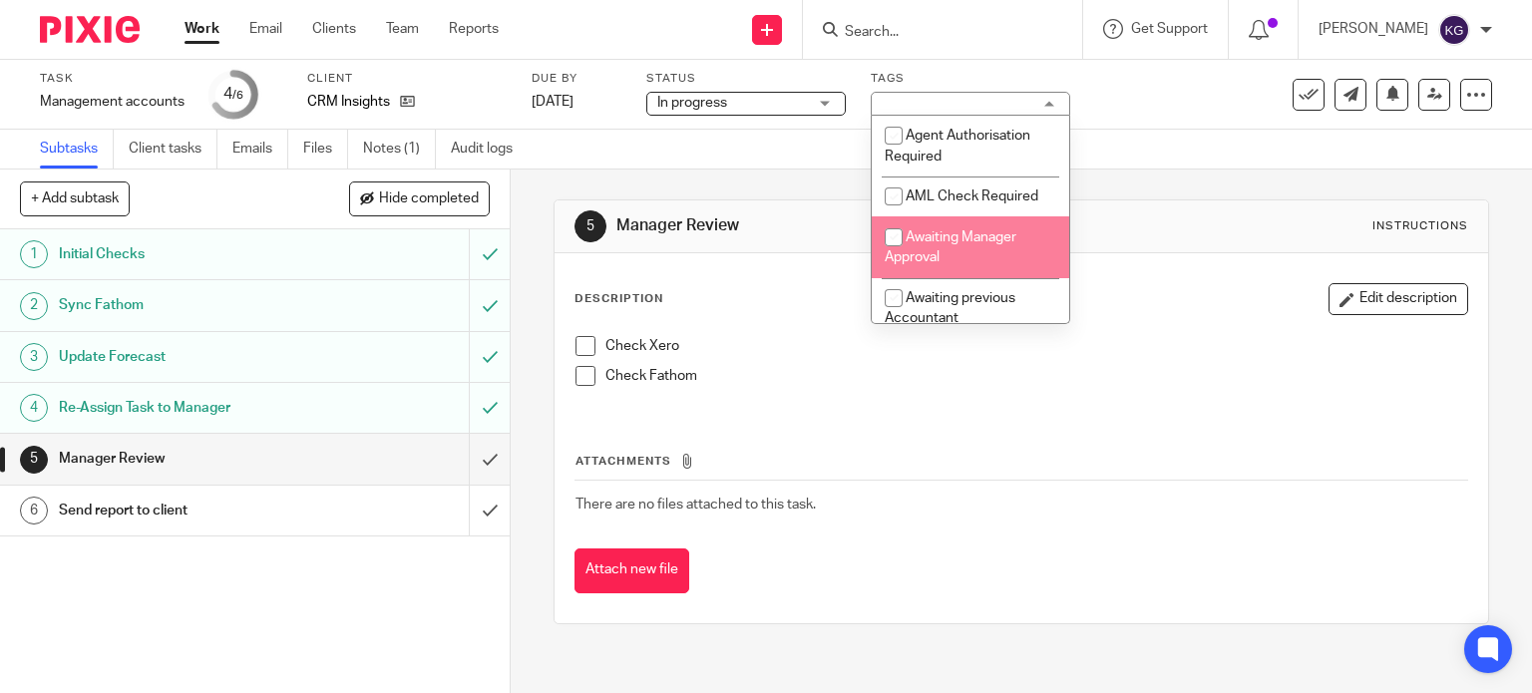
click at [1006, 219] on li "Awaiting Manager Approval" at bounding box center [971, 246] width 198 height 61
checkbox input "true"
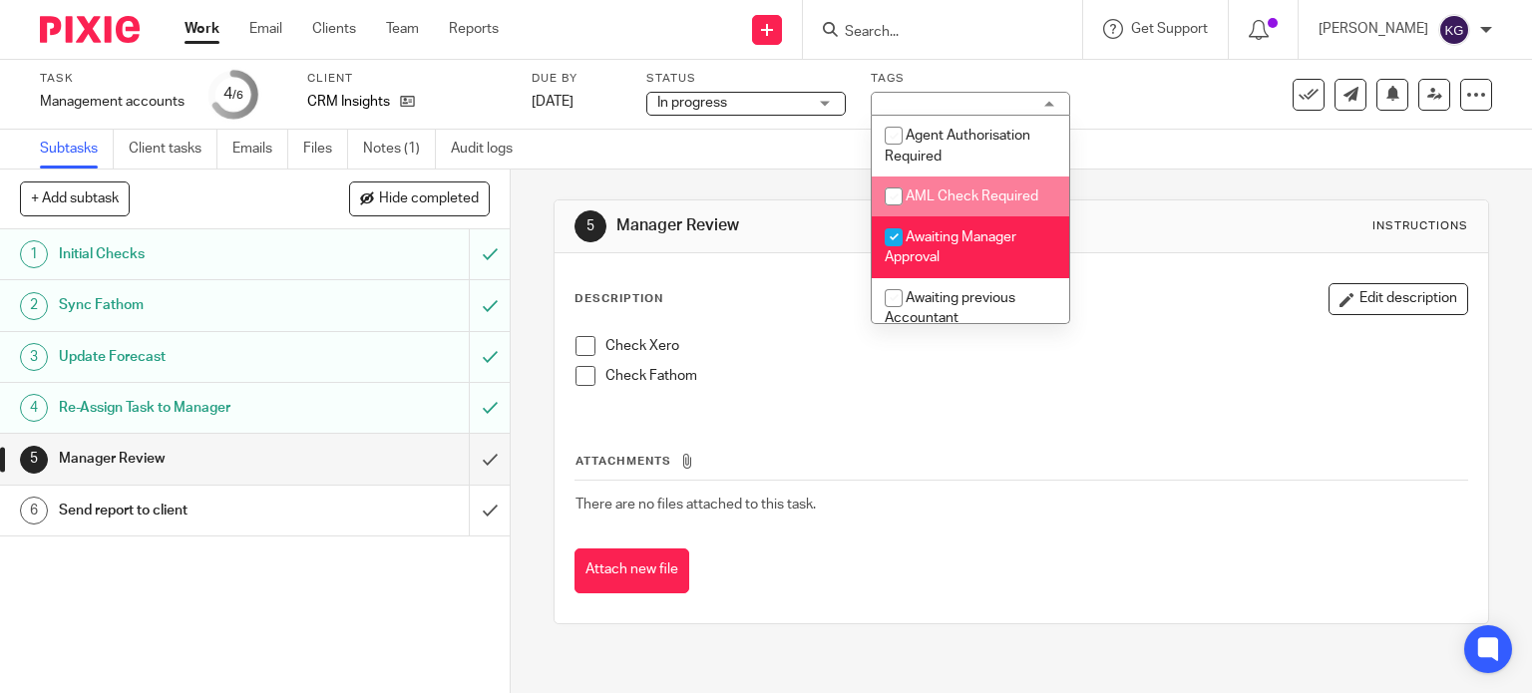
click at [1173, 163] on div "Subtasks Client tasks Emails Files Notes (1) Audit logs" at bounding box center [766, 150] width 1532 height 40
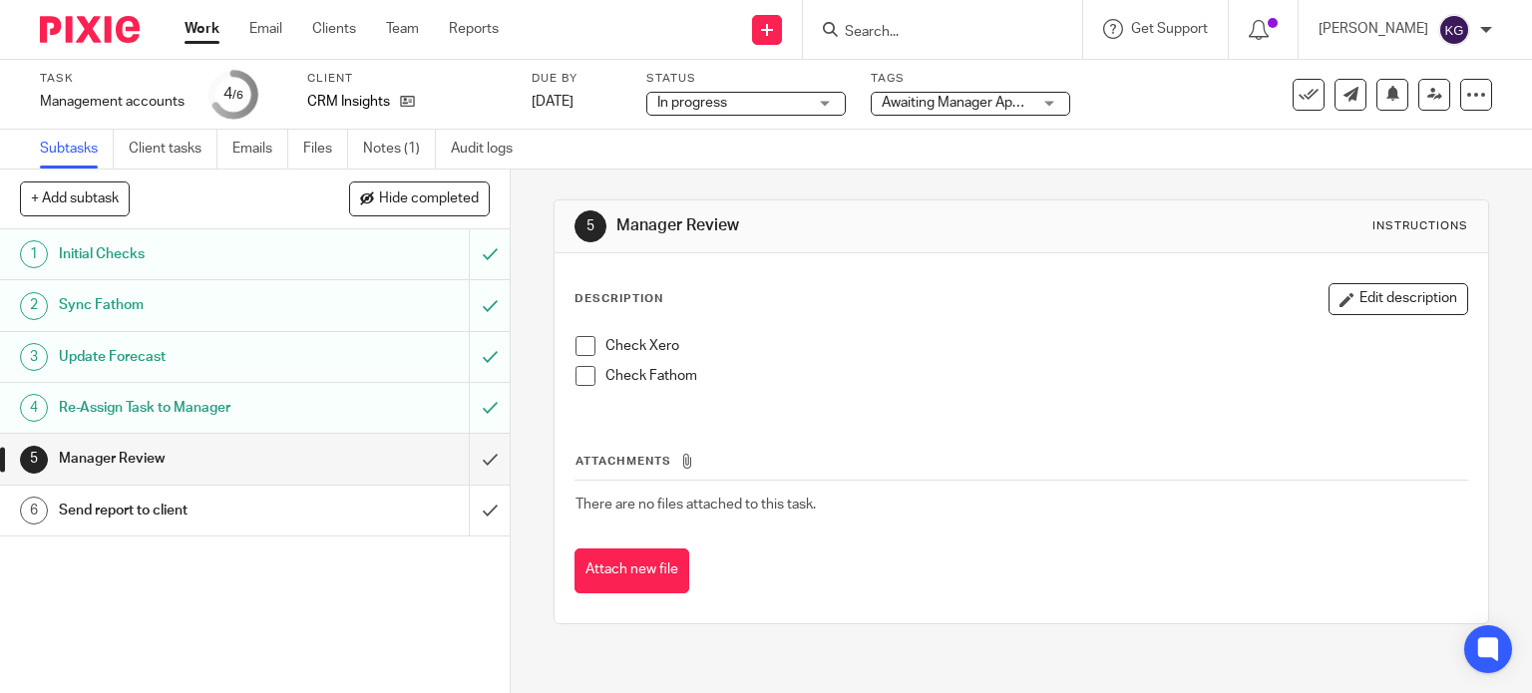
click at [838, 103] on div "In progress In progress" at bounding box center [746, 104] width 200 height 24
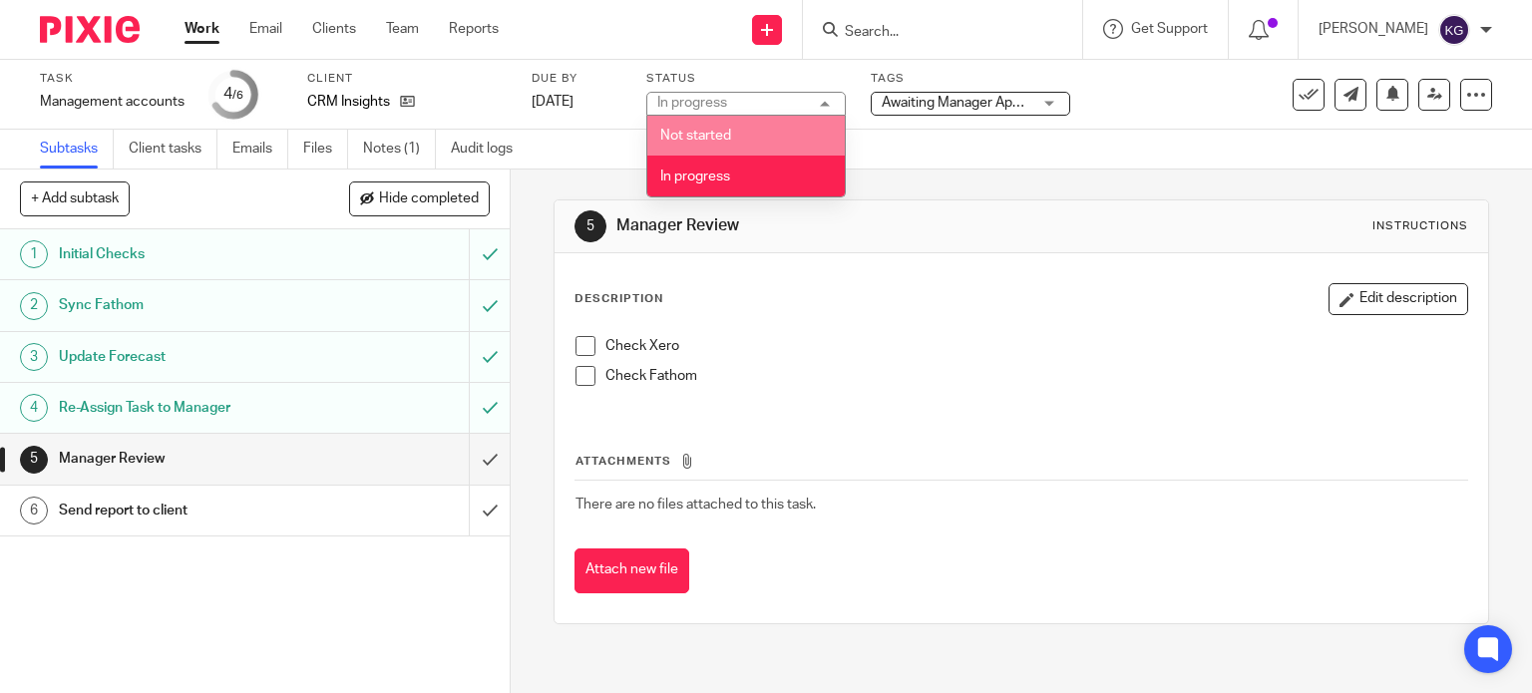
click at [806, 129] on li "Not started" at bounding box center [746, 136] width 198 height 41
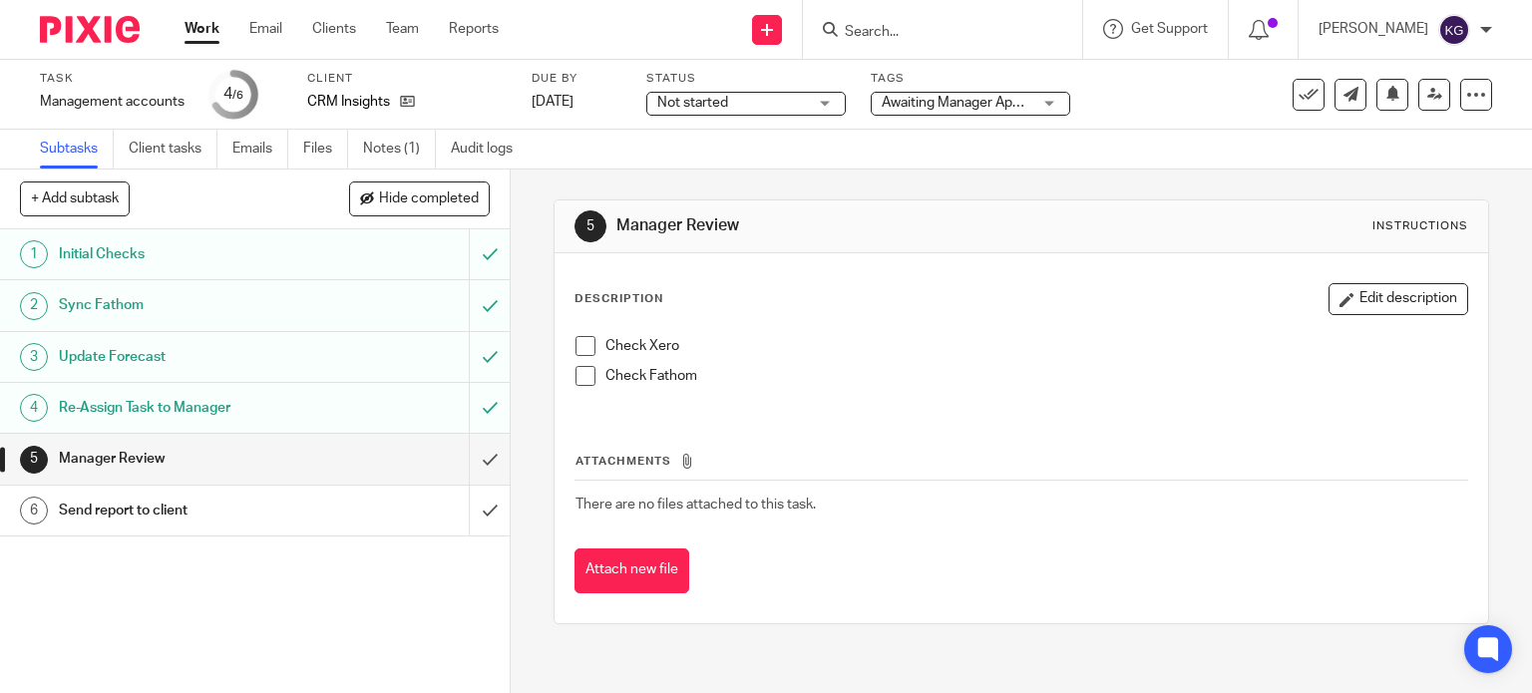
click at [832, 102] on div "Not started Not started" at bounding box center [746, 104] width 200 height 24
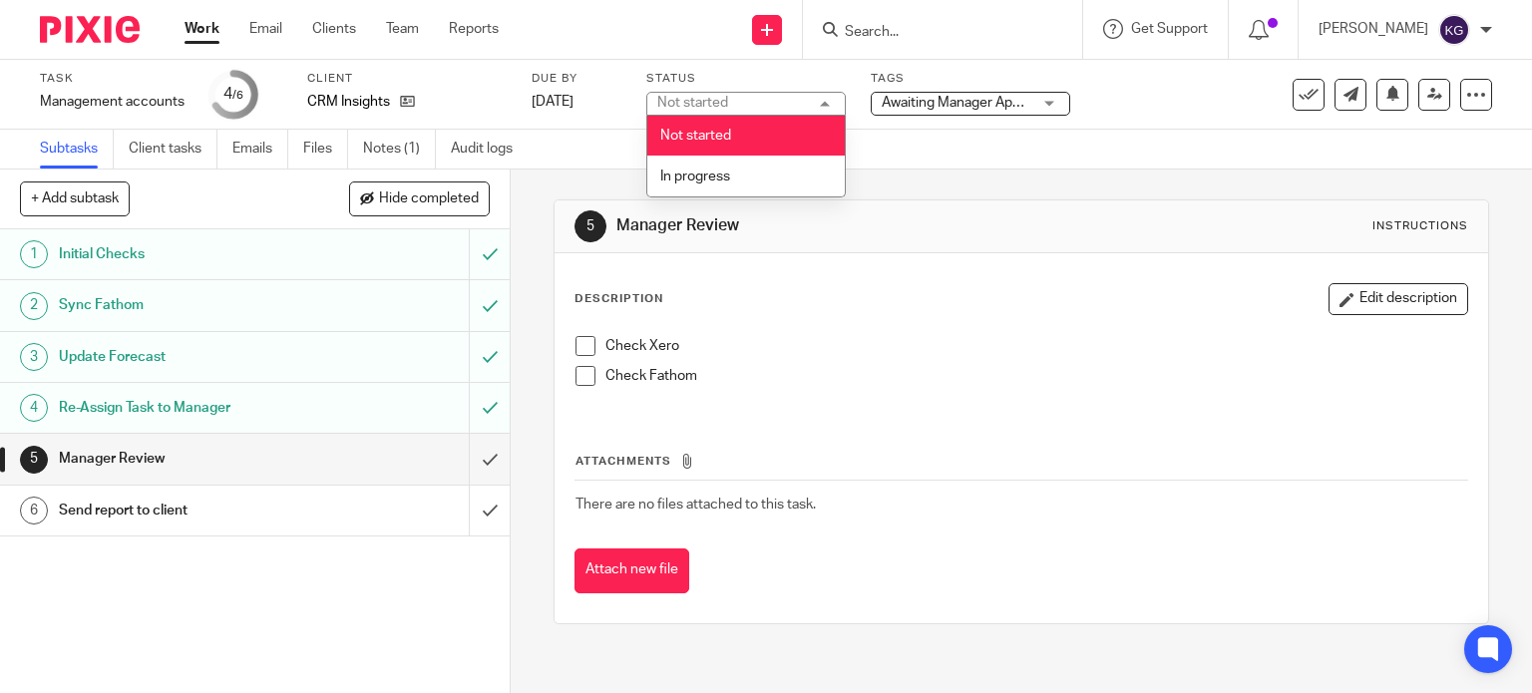
click at [1256, 111] on div "Task Management accounts Save Management accounts 4 /6 Client CRM Insights Due …" at bounding box center [766, 95] width 1453 height 48
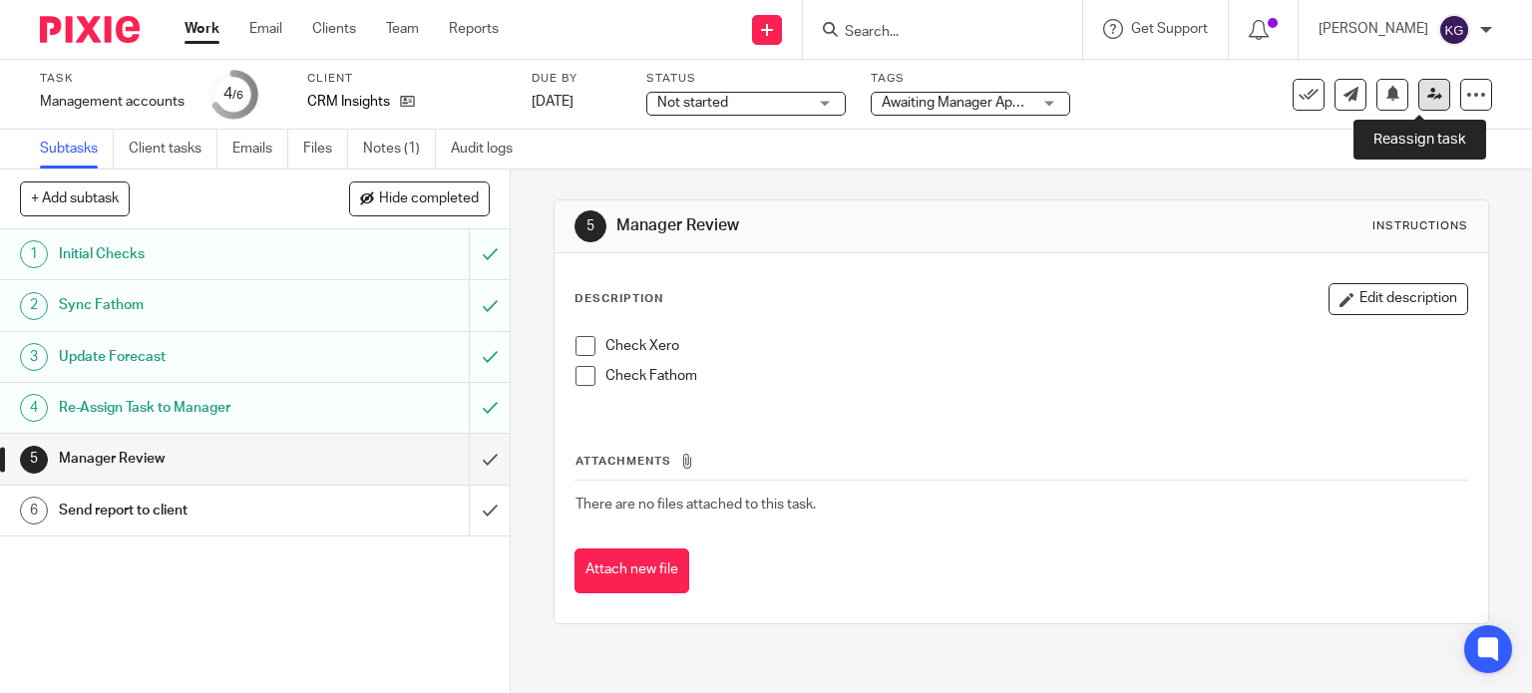
click at [1428, 97] on icon at bounding box center [1435, 94] width 15 height 15
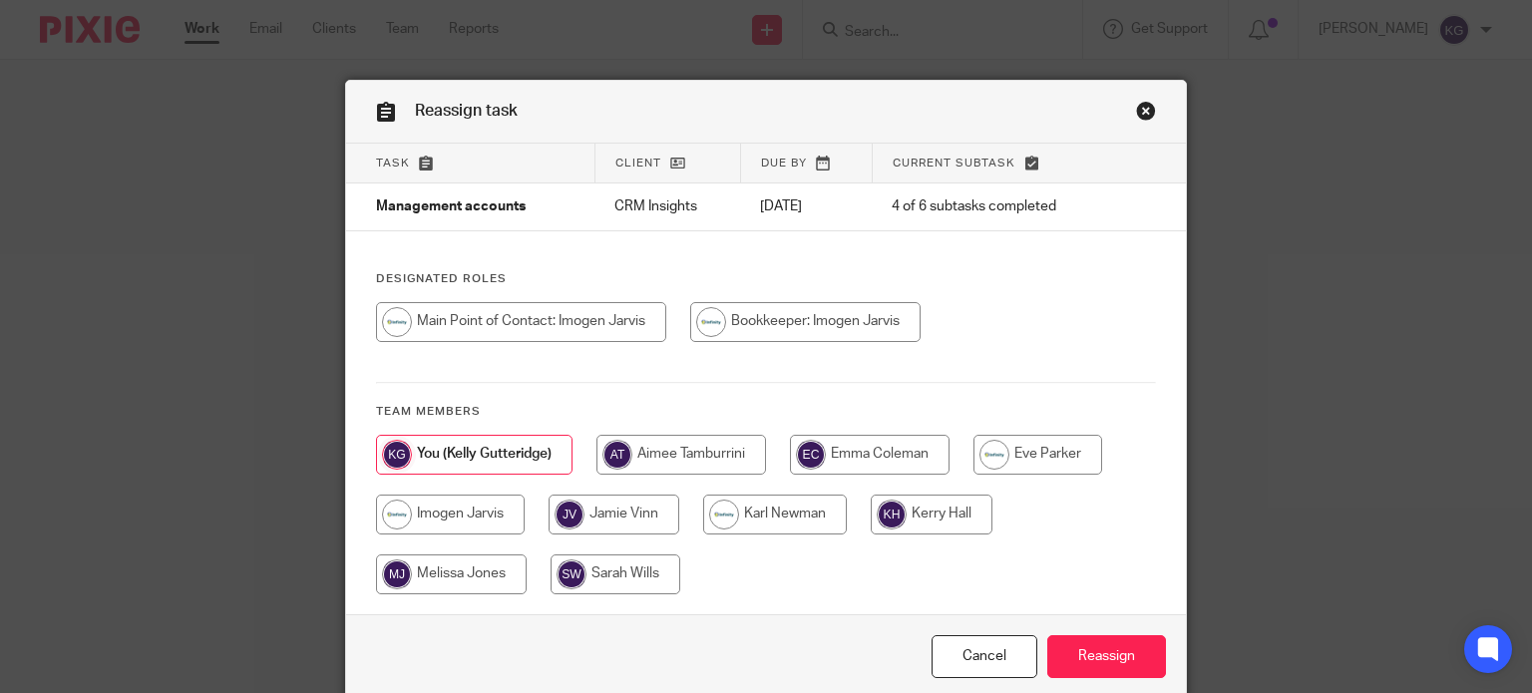
click at [779, 511] on input "radio" at bounding box center [775, 515] width 144 height 40
radio input "true"
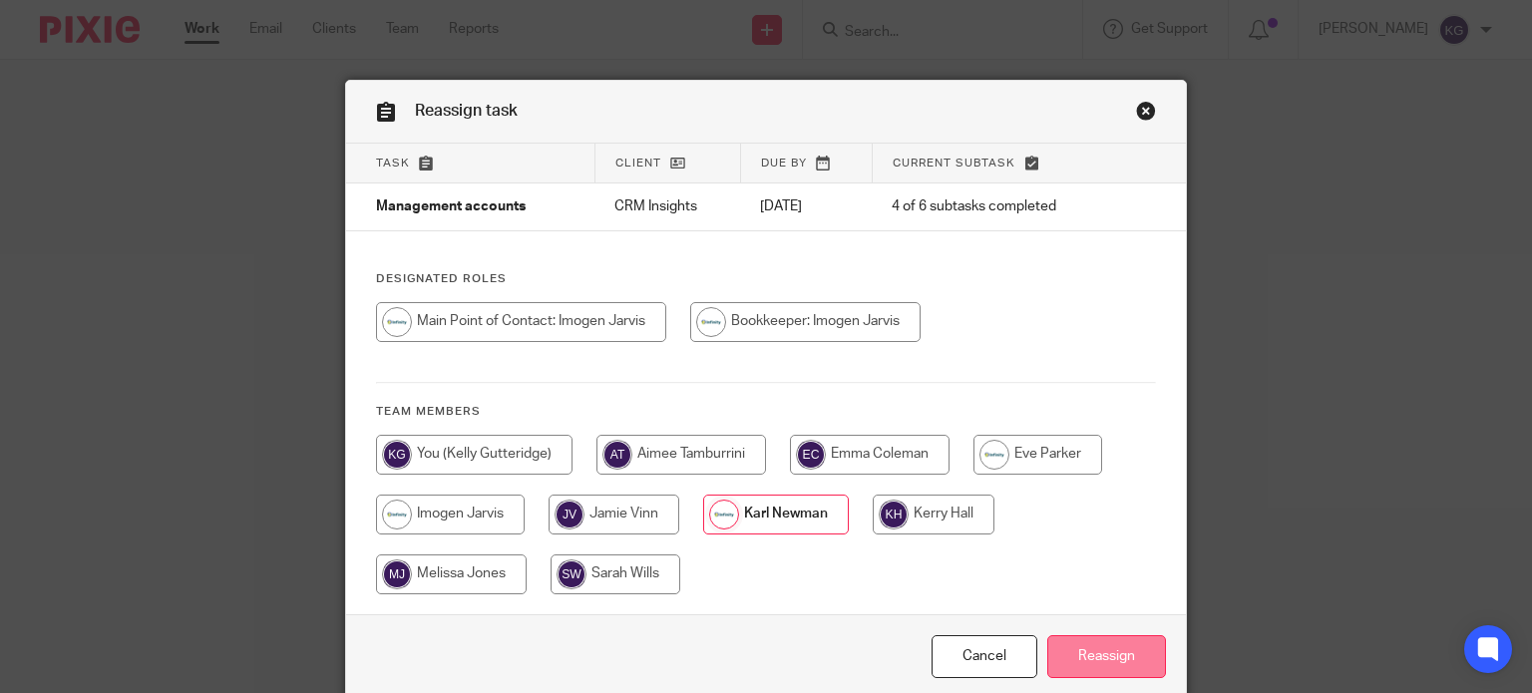
click at [1091, 645] on input "Reassign" at bounding box center [1106, 656] width 119 height 43
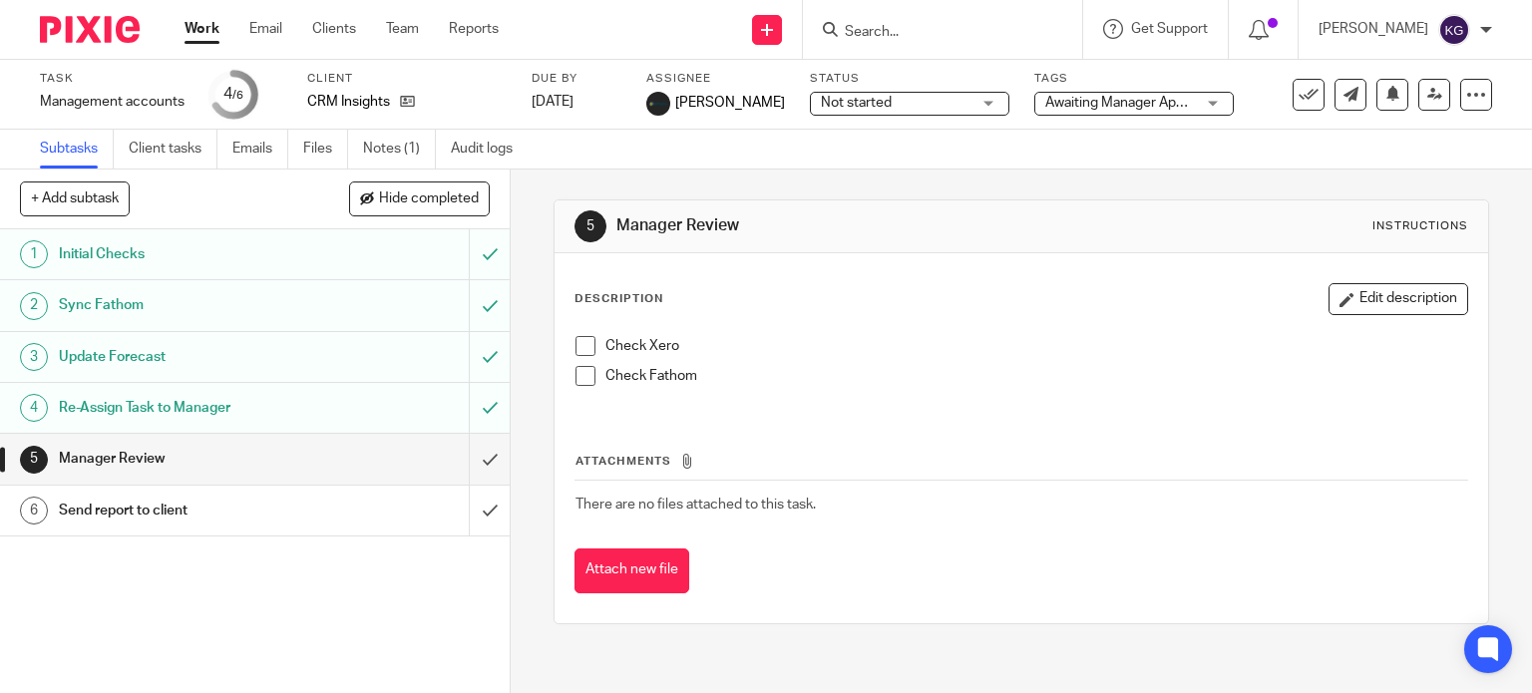
click at [209, 35] on link "Work" at bounding box center [202, 29] width 35 height 20
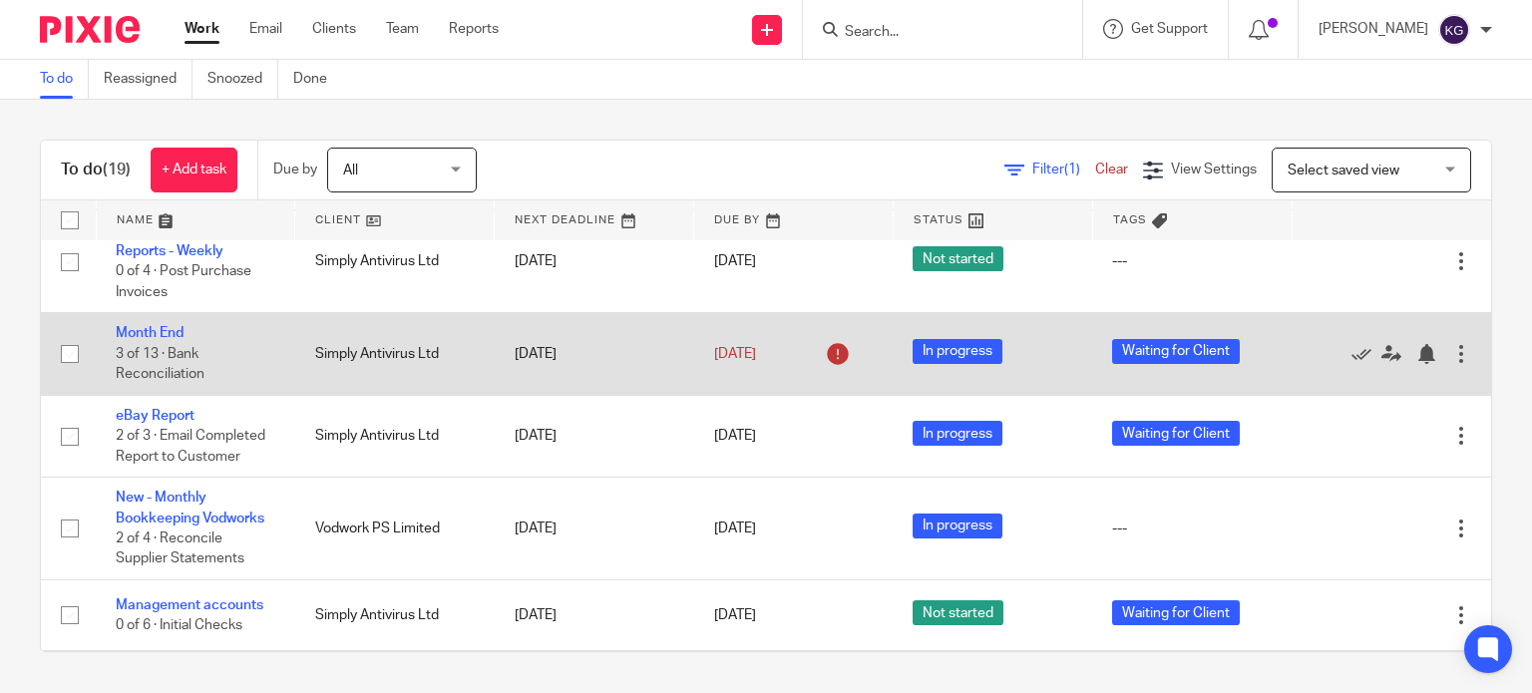
scroll to position [499, 0]
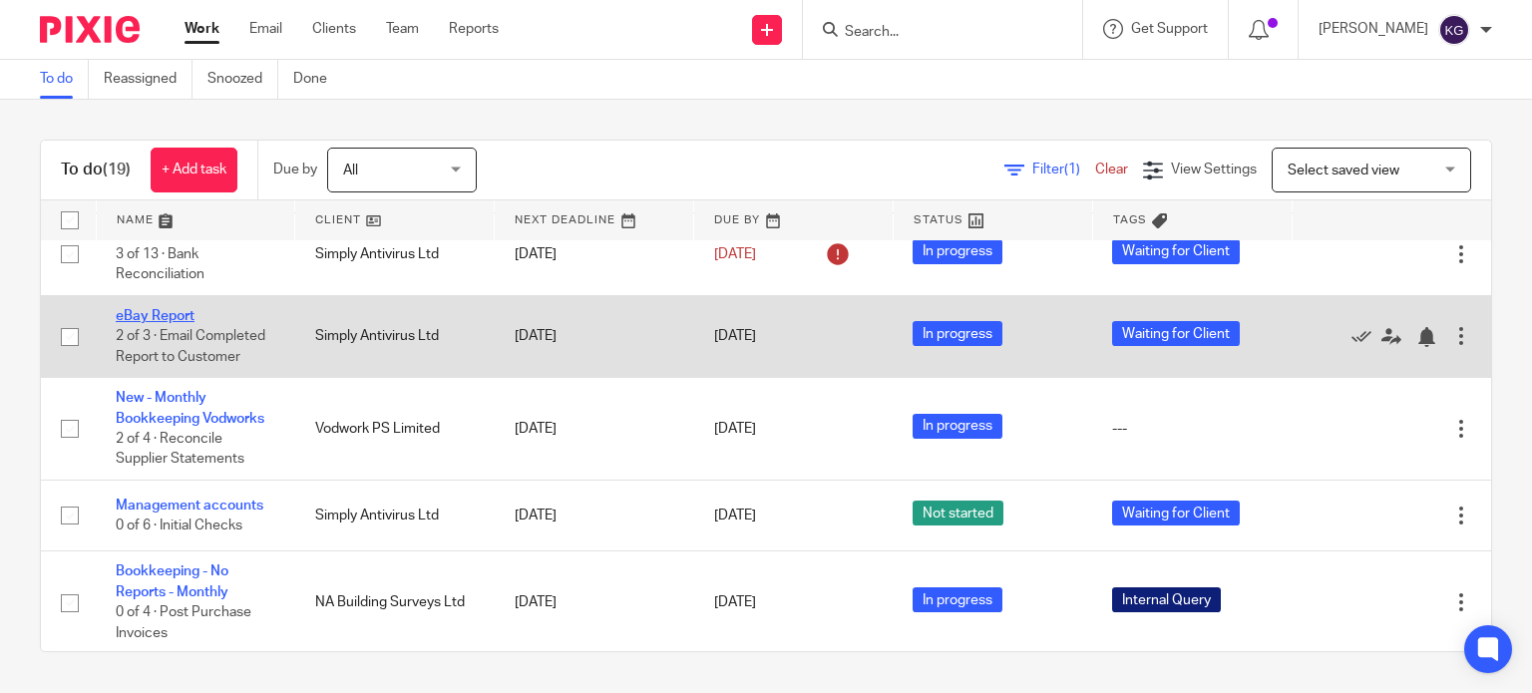
click at [155, 323] on link "eBay Report" at bounding box center [155, 316] width 79 height 14
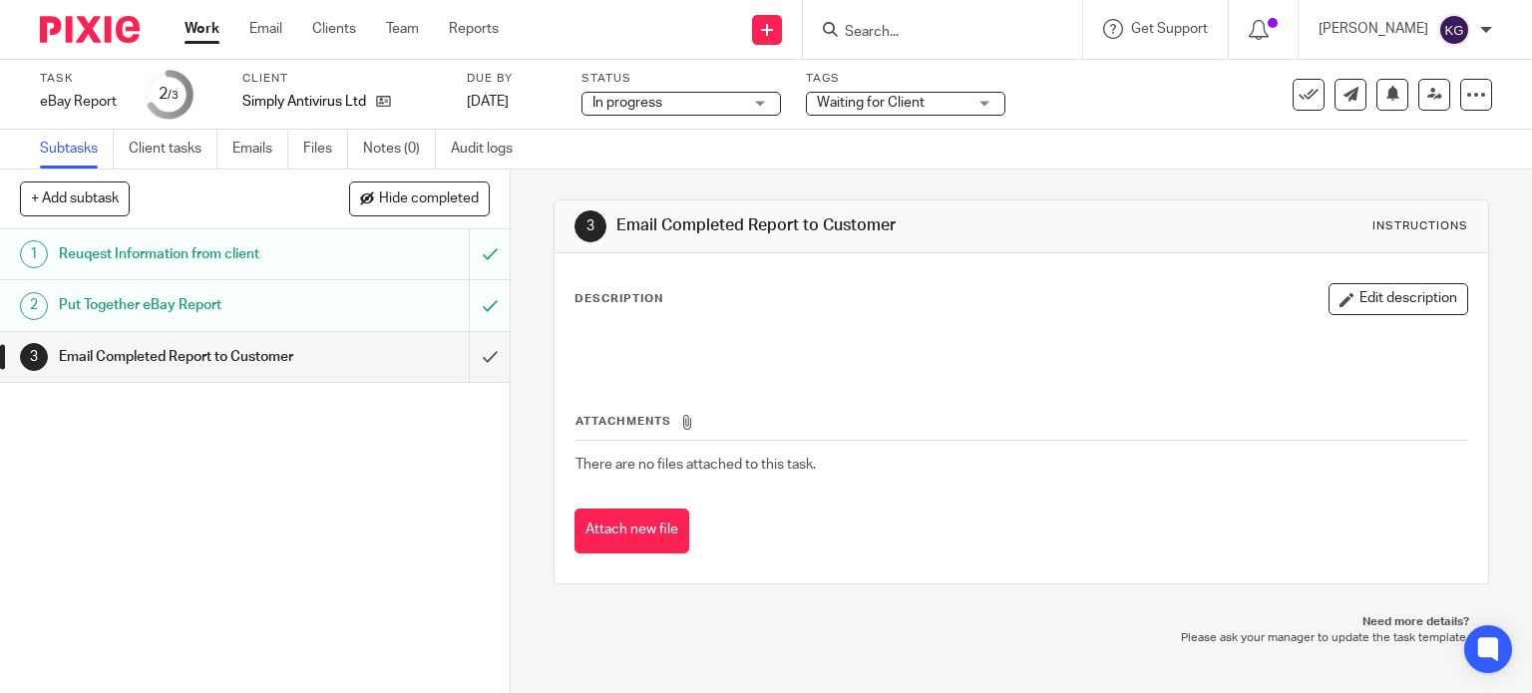
click at [930, 27] on input "Search" at bounding box center [933, 33] width 180 height 18
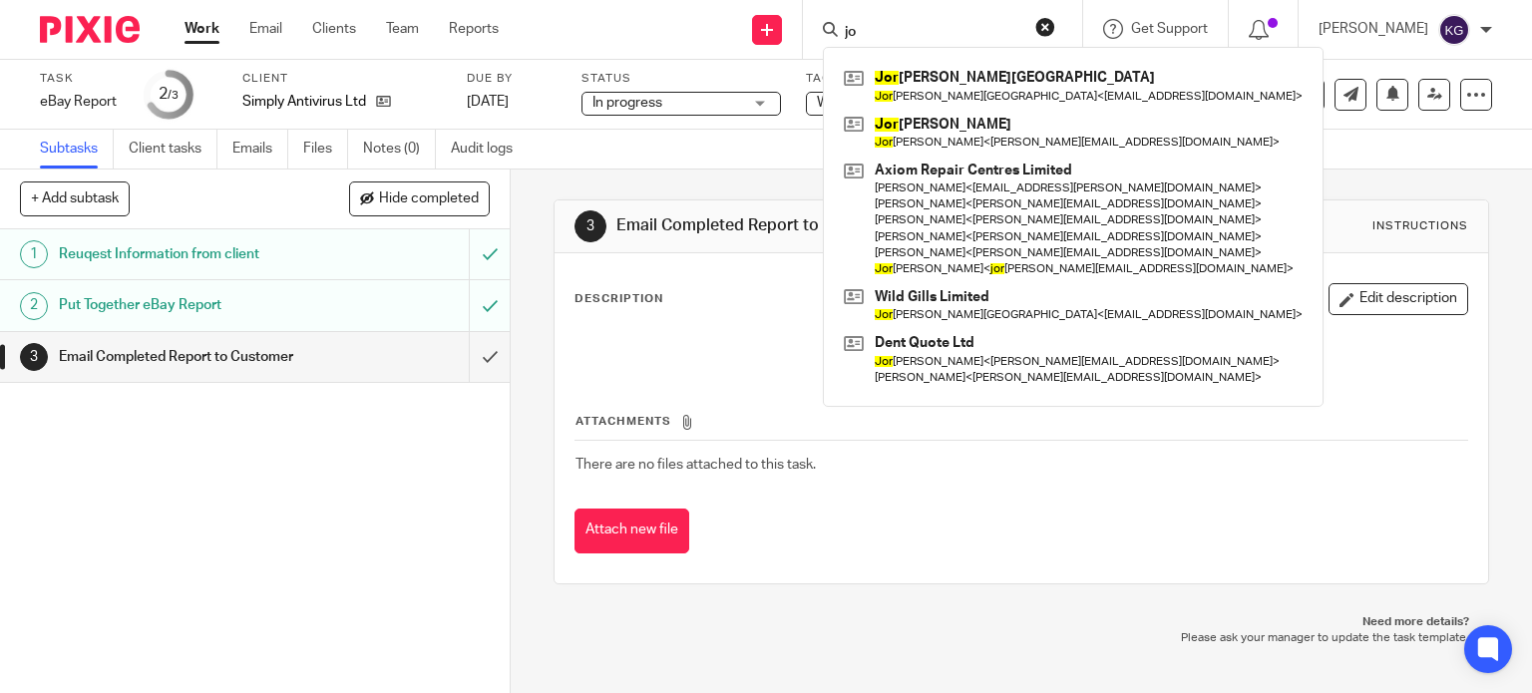
type input "j"
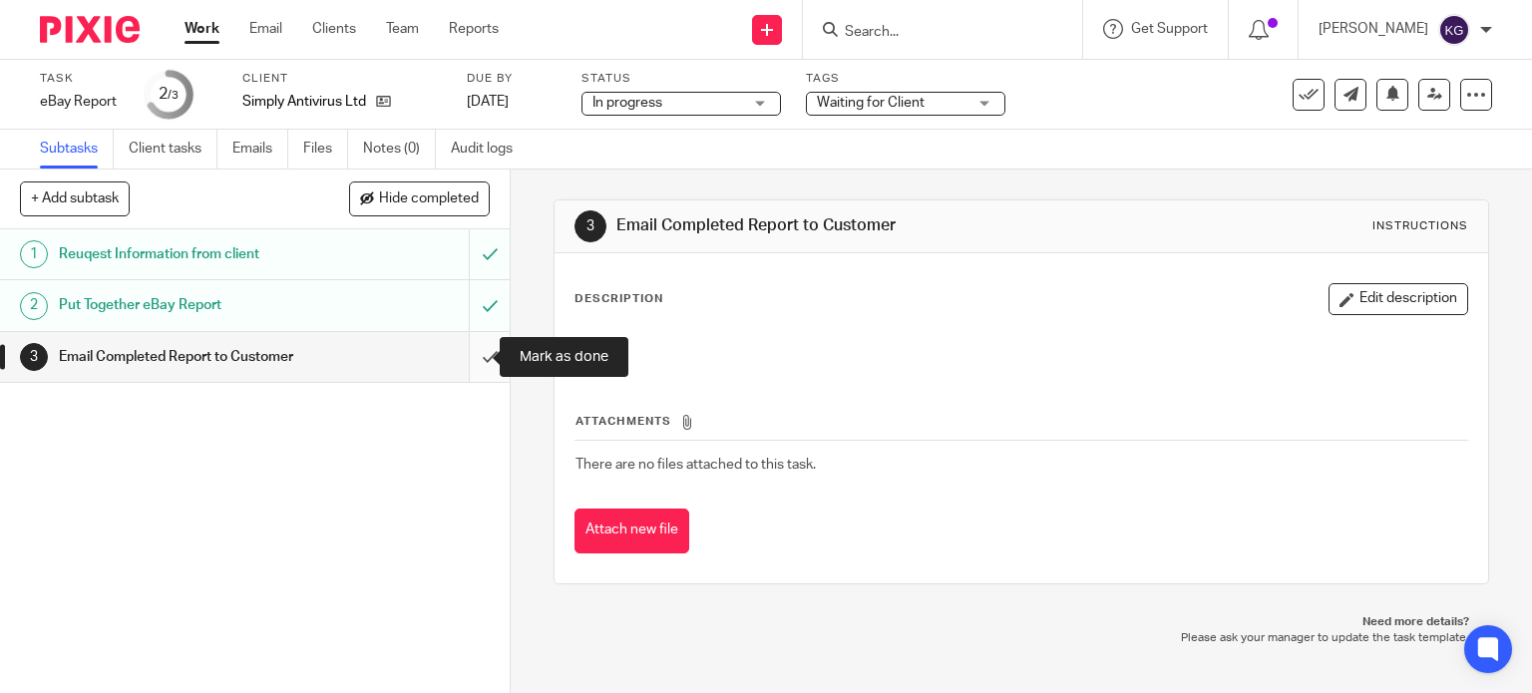
click at [464, 350] on input "submit" at bounding box center [255, 357] width 510 height 50
